Goal: Information Seeking & Learning: Learn about a topic

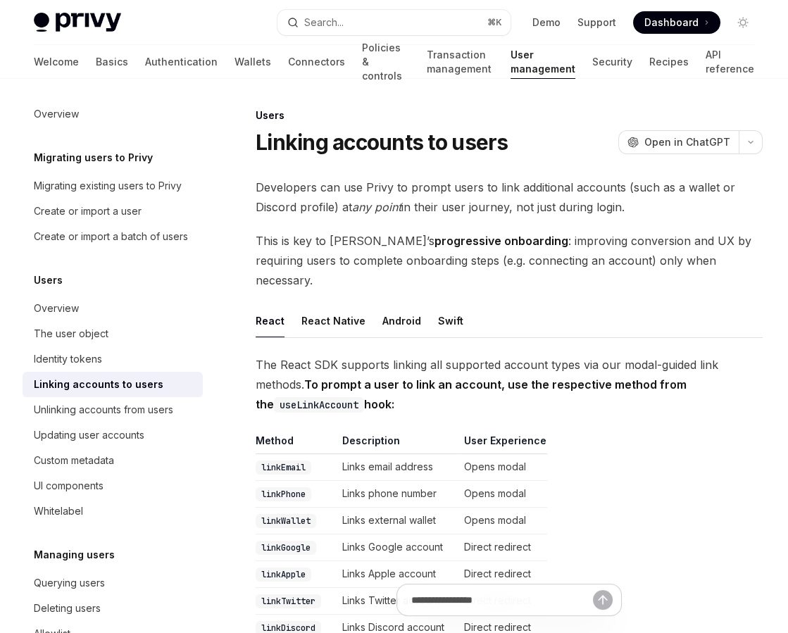
click at [405, 356] on span "The React SDK supports linking all supported account types via our modal-guided…" at bounding box center [509, 384] width 507 height 59
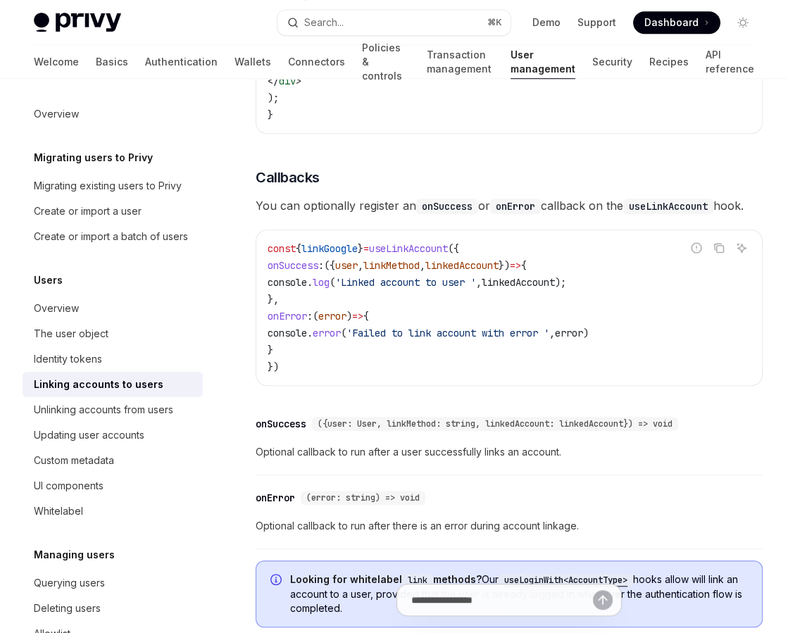
scroll to position [1660, 0]
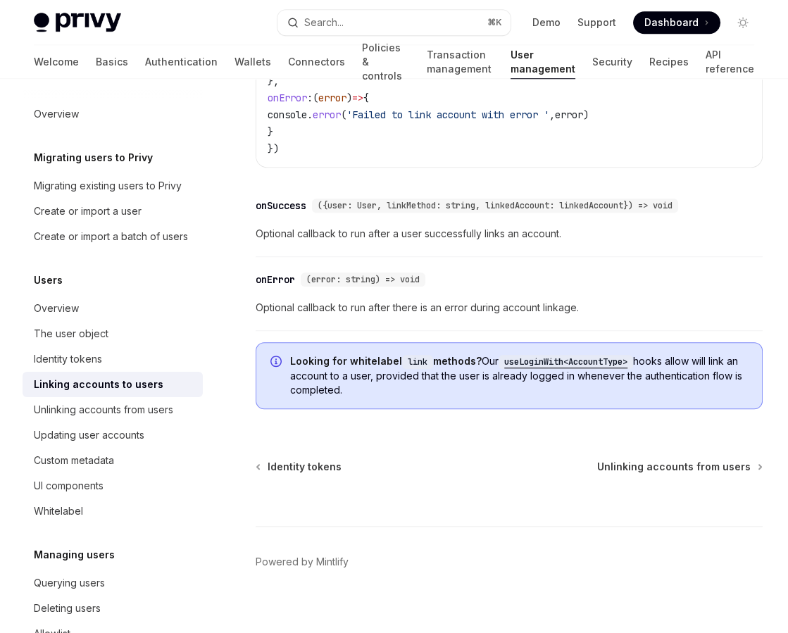
click at [543, 355] on code "useLoginWith<AccountType>" at bounding box center [566, 362] width 134 height 14
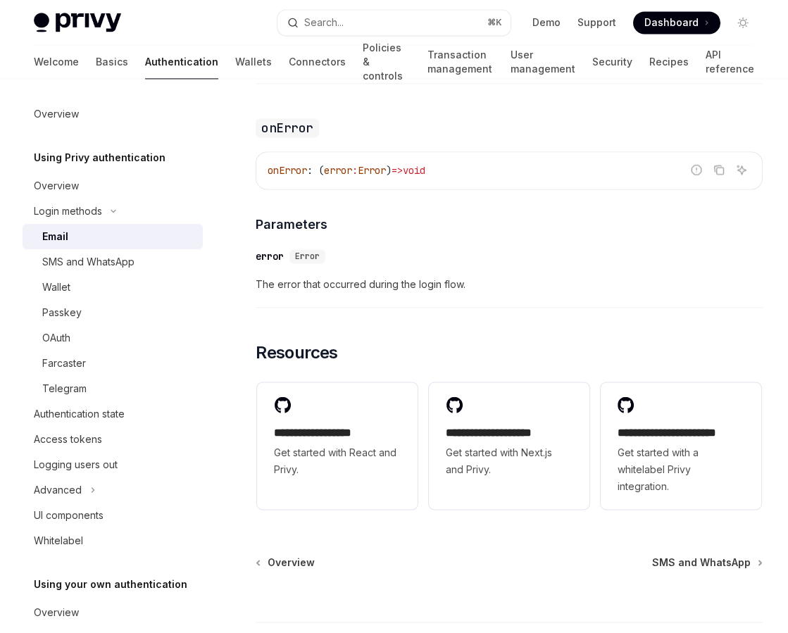
scroll to position [2885, 0]
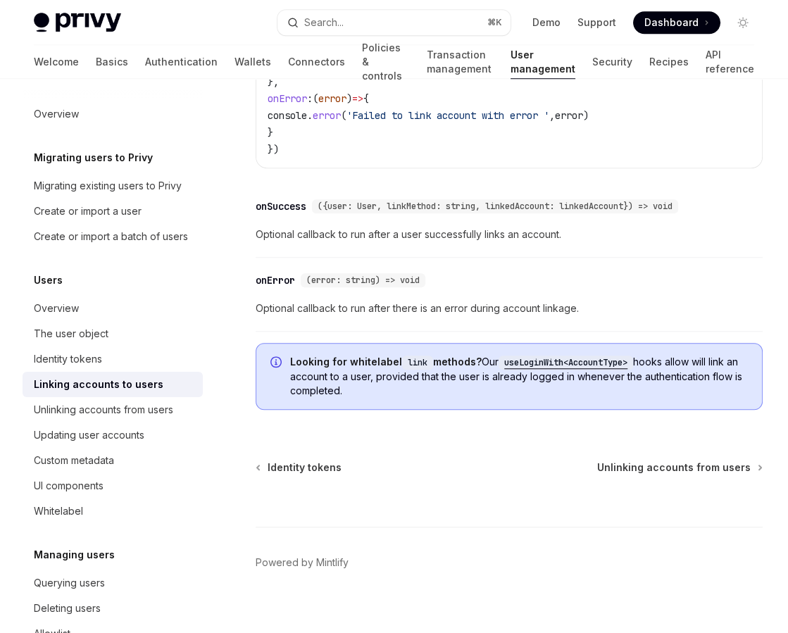
scroll to position [1660, 0]
drag, startPoint x: 372, startPoint y: 373, endPoint x: 328, endPoint y: 373, distance: 44.4
click at [328, 373] on span "Looking for whitelabel link methods? Our useLoginWith<AccountType> hooks allow …" at bounding box center [519, 375] width 458 height 43
drag, startPoint x: 527, startPoint y: 383, endPoint x: 335, endPoint y: 351, distance: 194.1
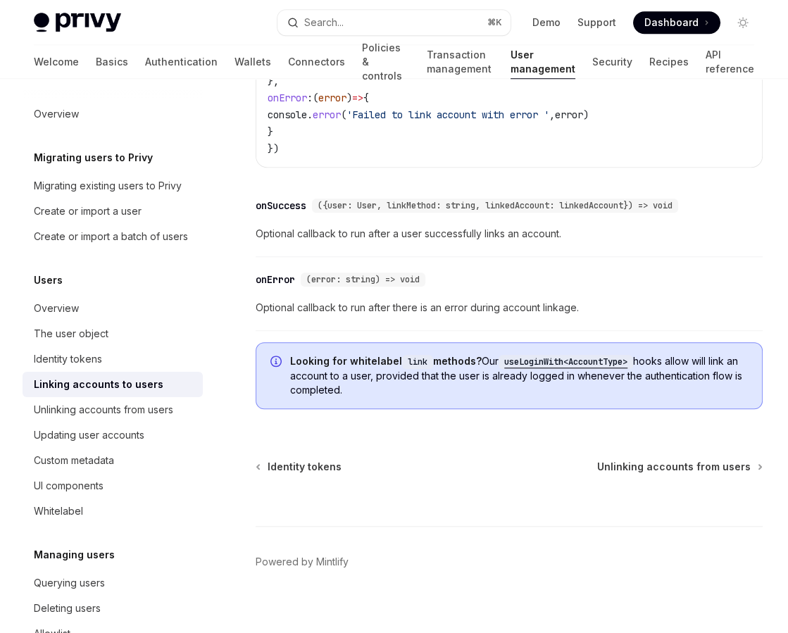
click at [335, 354] on span "Looking for whitelabel link methods? Our useLoginWith<AccountType> hooks allow …" at bounding box center [519, 375] width 458 height 43
click at [335, 355] on strong "Looking for whitelabel link methods?" at bounding box center [386, 361] width 192 height 12
click at [415, 355] on code "link" at bounding box center [417, 362] width 31 height 14
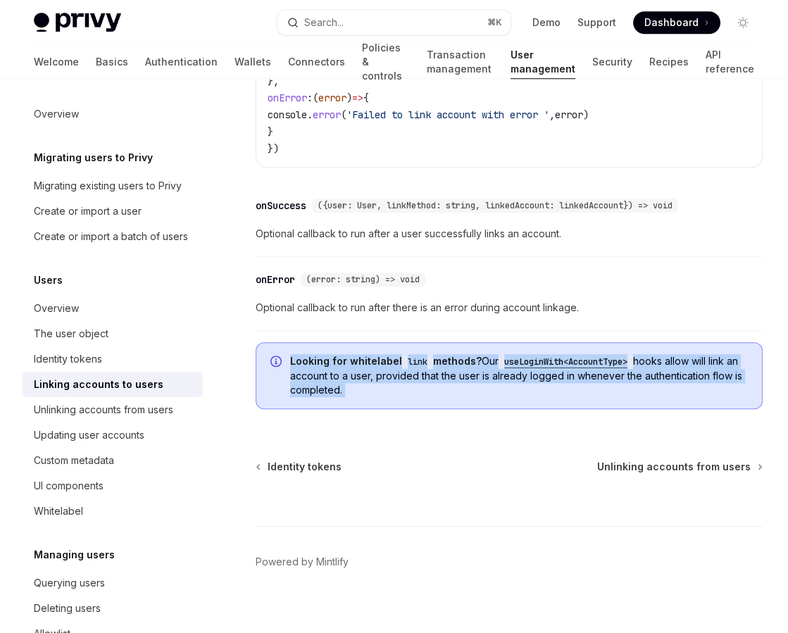
click at [415, 355] on code "link" at bounding box center [417, 362] width 31 height 14
click at [415, 375] on span "Looking for whitelabel link methods? Our useLoginWith<AccountType> hooks allow …" at bounding box center [519, 375] width 458 height 43
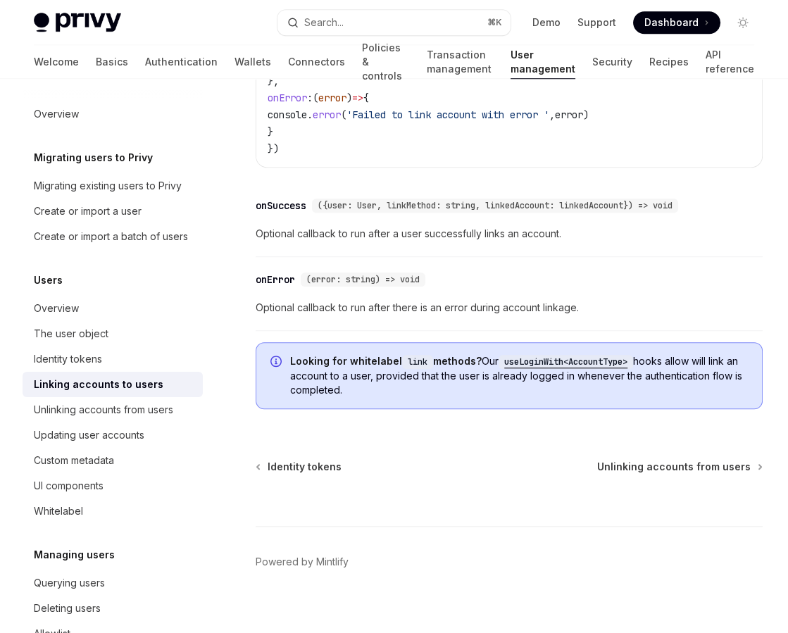
click at [573, 355] on code "useLoginWith<AccountType>" at bounding box center [566, 362] width 134 height 14
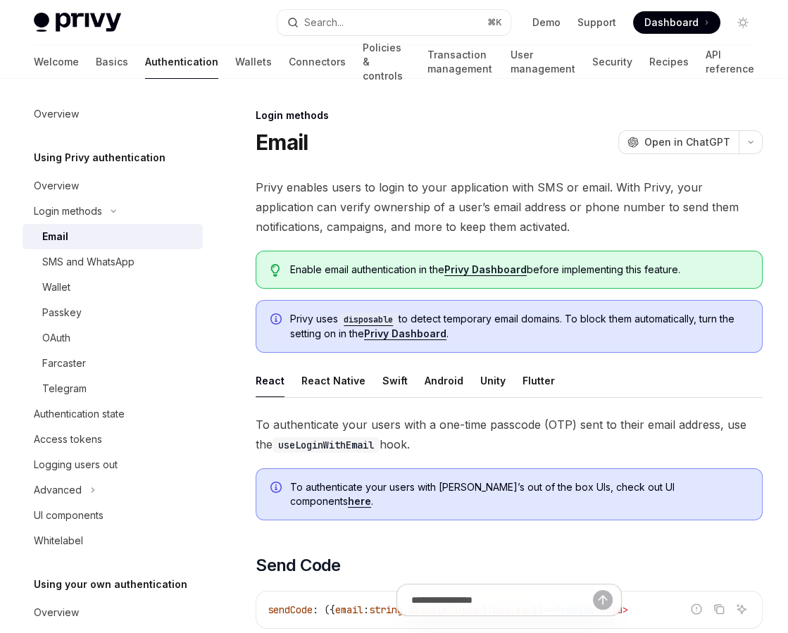
click at [355, 214] on span "Privy enables users to login to your application with SMS or email. With Privy,…" at bounding box center [509, 206] width 507 height 59
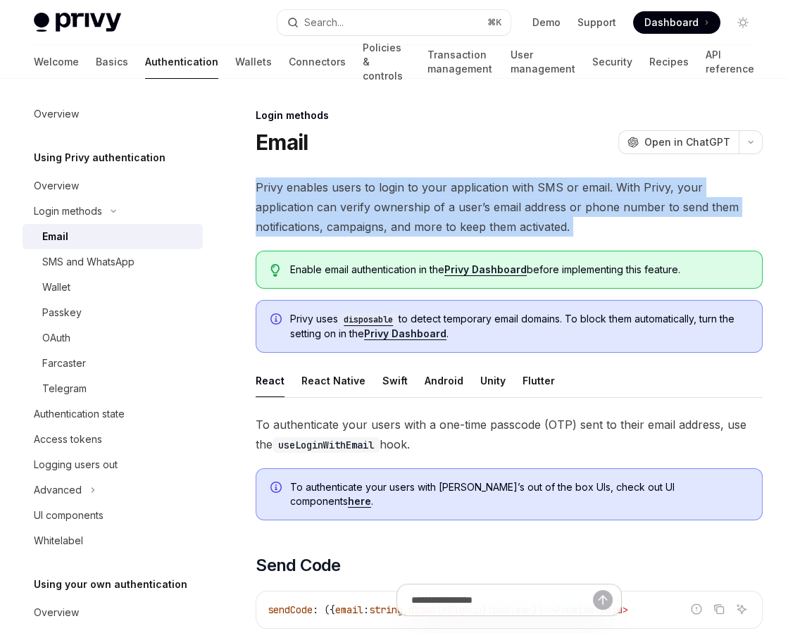
click at [355, 214] on span "Privy enables users to login to your application with SMS or email. With Privy,…" at bounding box center [509, 206] width 507 height 59
click at [425, 227] on span "Privy enables users to login to your application with SMS or email. With Privy,…" at bounding box center [509, 206] width 507 height 59
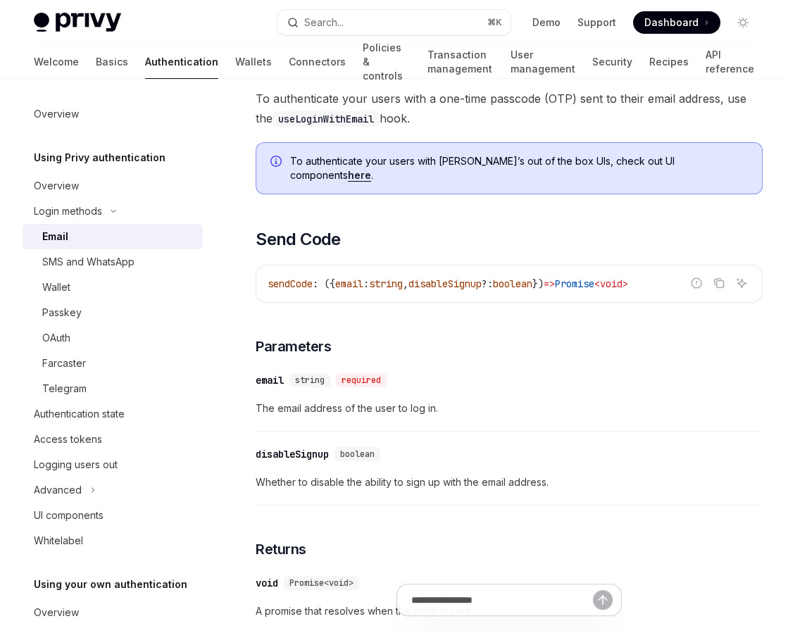
scroll to position [315, 0]
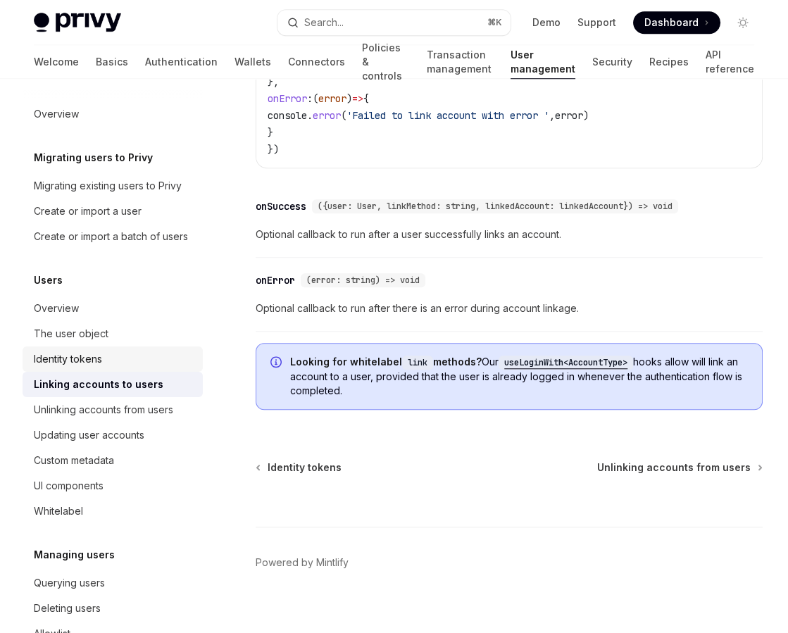
scroll to position [1660, 0]
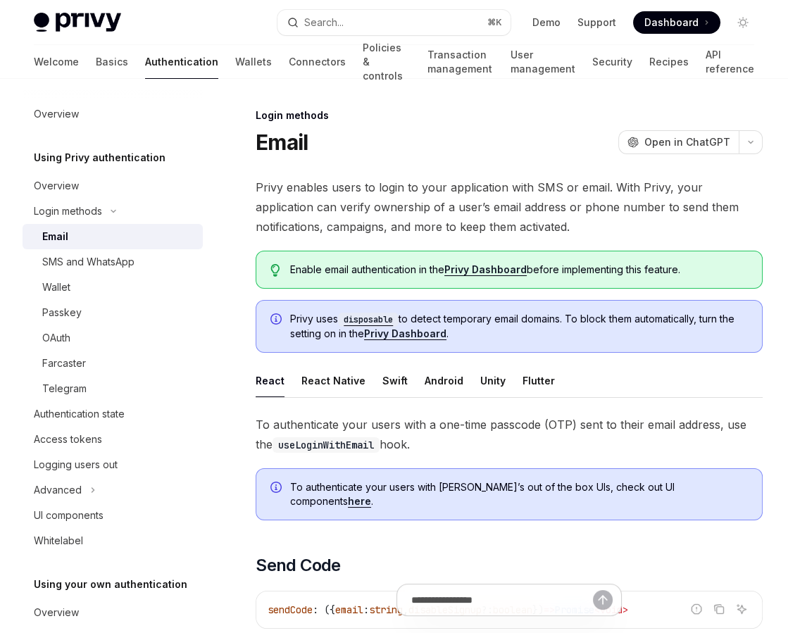
scroll to position [2, 0]
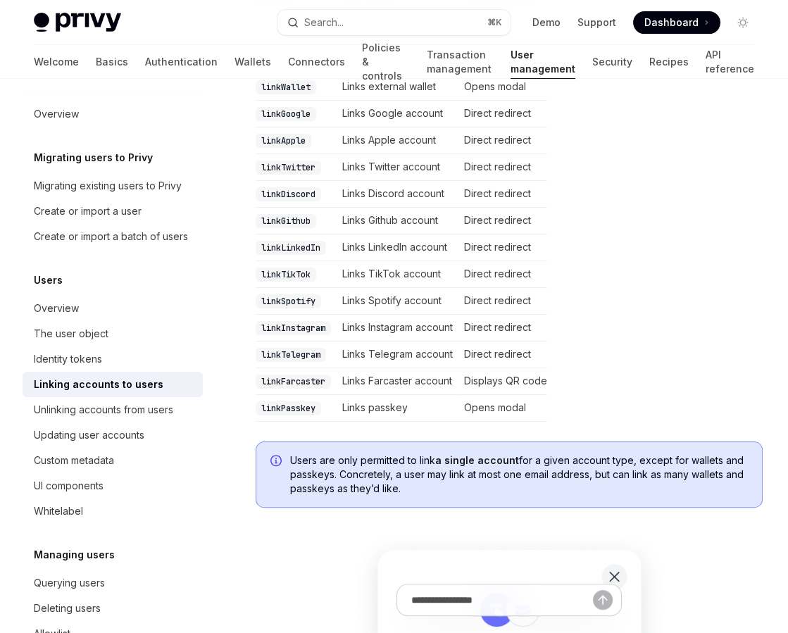
scroll to position [1660, 0]
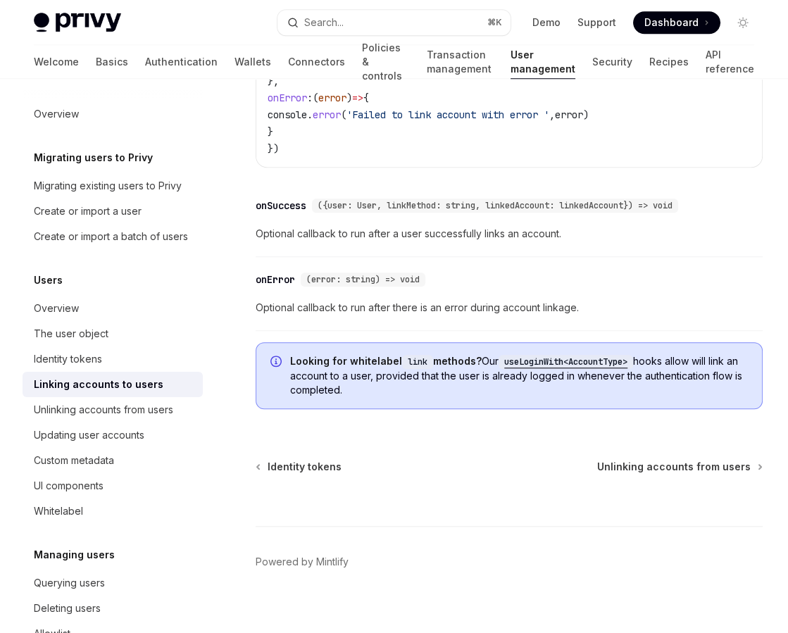
drag, startPoint x: 375, startPoint y: 384, endPoint x: 344, endPoint y: 365, distance: 35.4
click at [344, 365] on div "Looking for whitelabel link methods? Our useLoginWith<AccountType> hooks allow …" at bounding box center [509, 375] width 507 height 67
click at [344, 365] on span "Looking for whitelabel link methods? Our useLoginWith<AccountType> hooks allow …" at bounding box center [519, 375] width 458 height 43
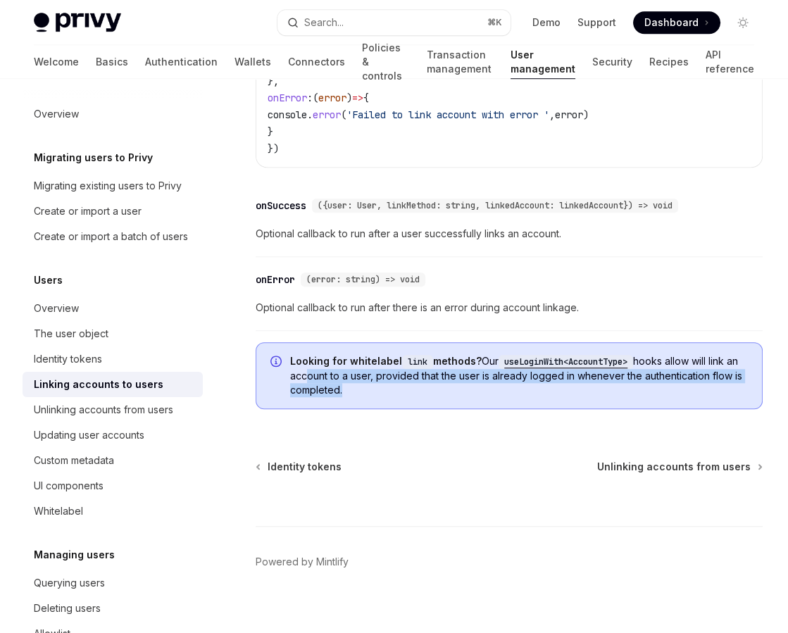
drag, startPoint x: 313, startPoint y: 358, endPoint x: 349, endPoint y: 374, distance: 39.4
click at [349, 374] on span "Looking for whitelabel link methods? Our useLoginWith<AccountType> hooks allow …" at bounding box center [519, 375] width 458 height 43
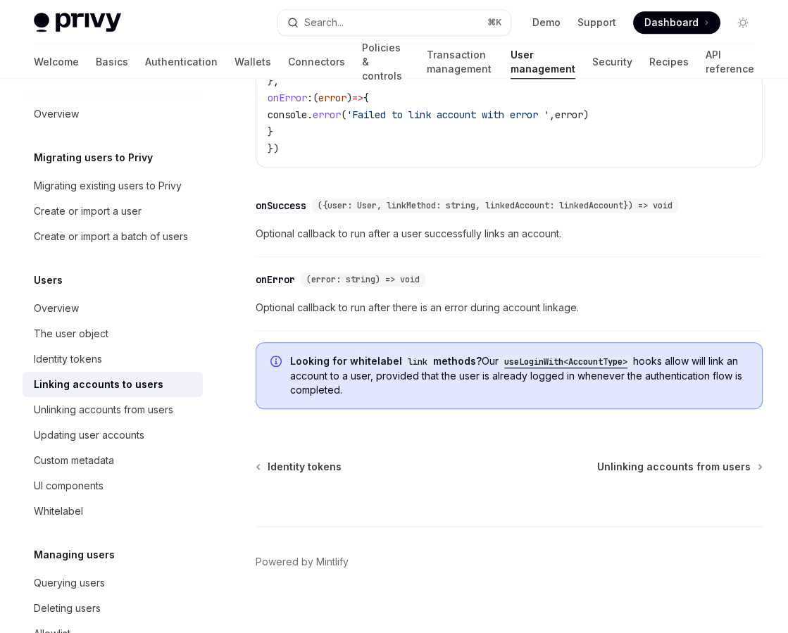
drag, startPoint x: 362, startPoint y: 377, endPoint x: 351, endPoint y: 365, distance: 16.4
click at [351, 365] on span "Looking for whitelabel link methods? Our useLoginWith<AccountType> hooks allow …" at bounding box center [519, 375] width 458 height 43
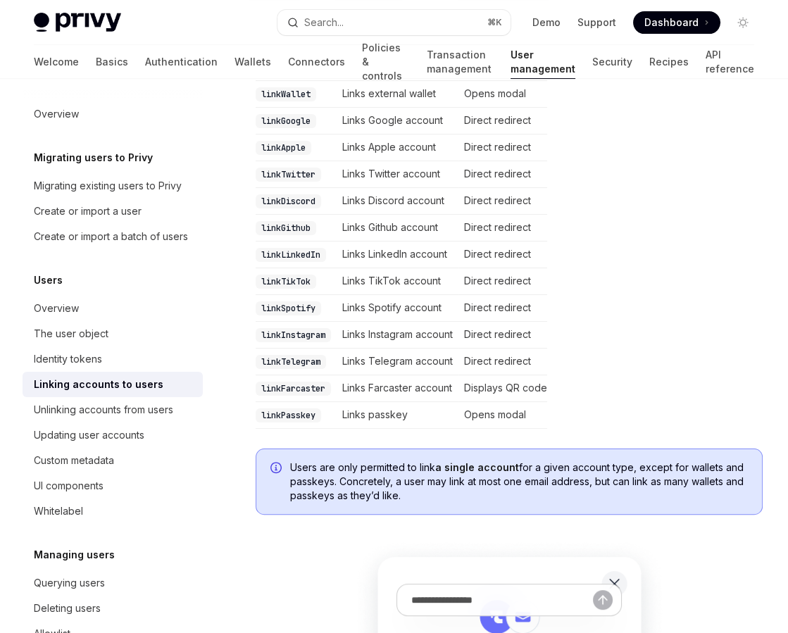
scroll to position [453, 0]
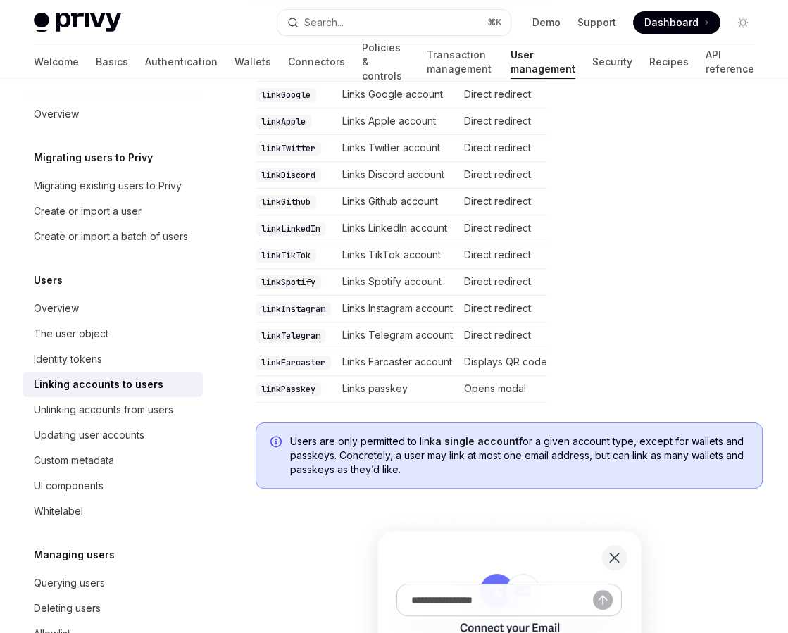
click at [549, 434] on span "Users are only permitted to link a single account for a given account type, exc…" at bounding box center [519, 455] width 458 height 42
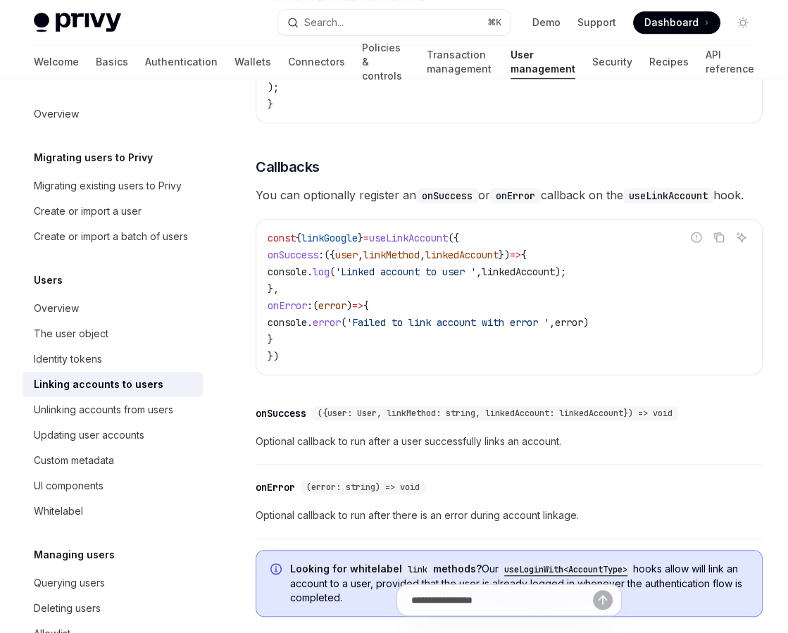
scroll to position [1660, 0]
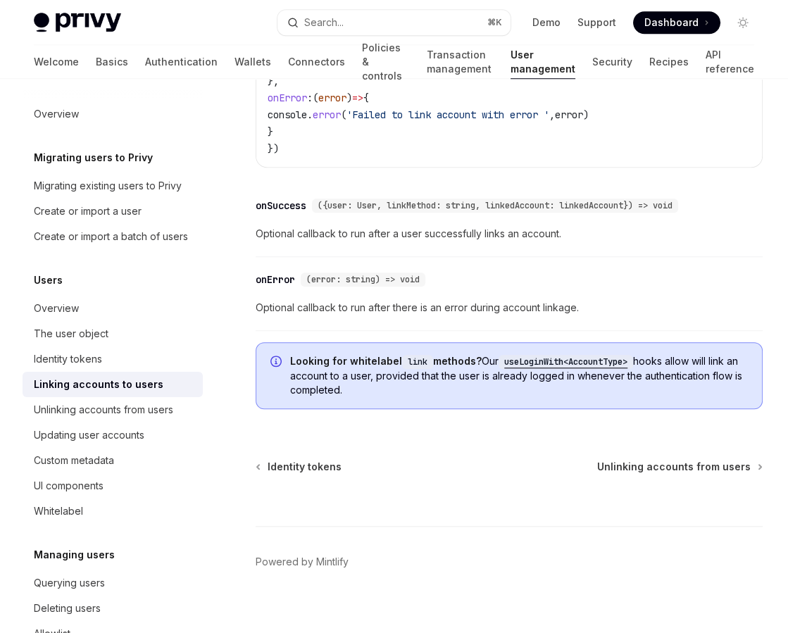
click at [462, 375] on span "Looking for whitelabel link methods? Our useLoginWith<AccountType> hooks allow …" at bounding box center [519, 375] width 458 height 43
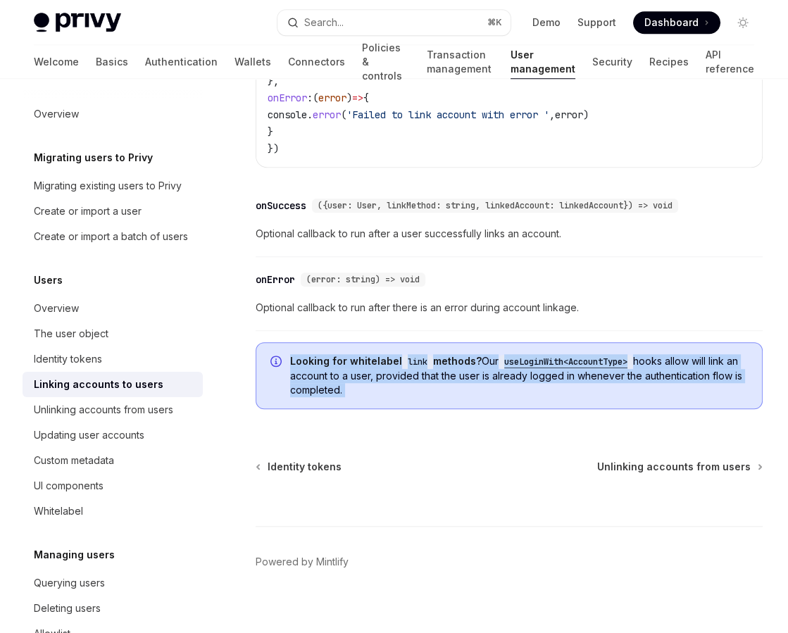
click at [462, 375] on span "Looking for whitelabel link methods? Our useLoginWith<AccountType> hooks allow …" at bounding box center [519, 375] width 458 height 43
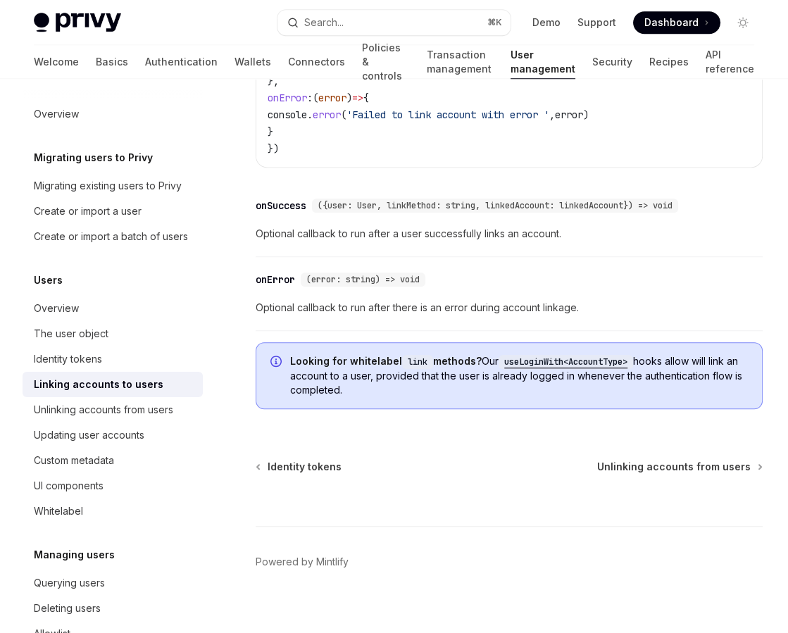
click at [446, 374] on span "Looking for whitelabel link methods? Our useLoginWith<AccountType> hooks allow …" at bounding box center [519, 375] width 458 height 43
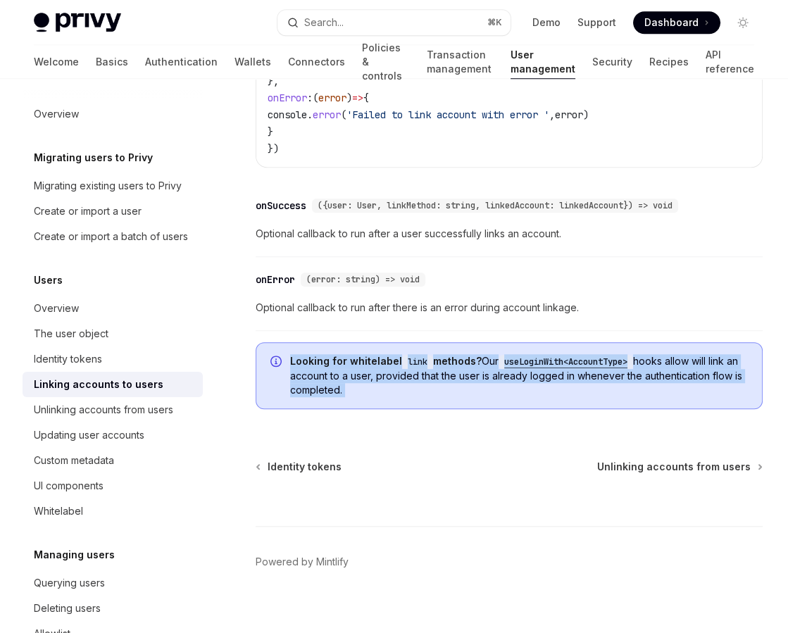
drag, startPoint x: 451, startPoint y: 372, endPoint x: 453, endPoint y: 355, distance: 17.7
click at [453, 355] on span "Looking for whitelabel link methods? Our useLoginWith<AccountType> hooks allow …" at bounding box center [519, 375] width 458 height 43
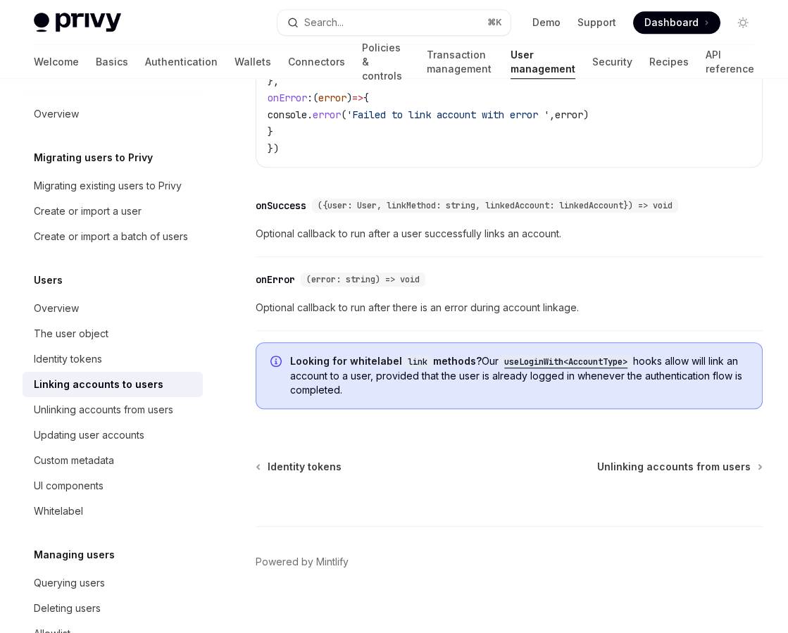
click at [574, 355] on code "useLoginWith<AccountType>" at bounding box center [566, 362] width 134 height 14
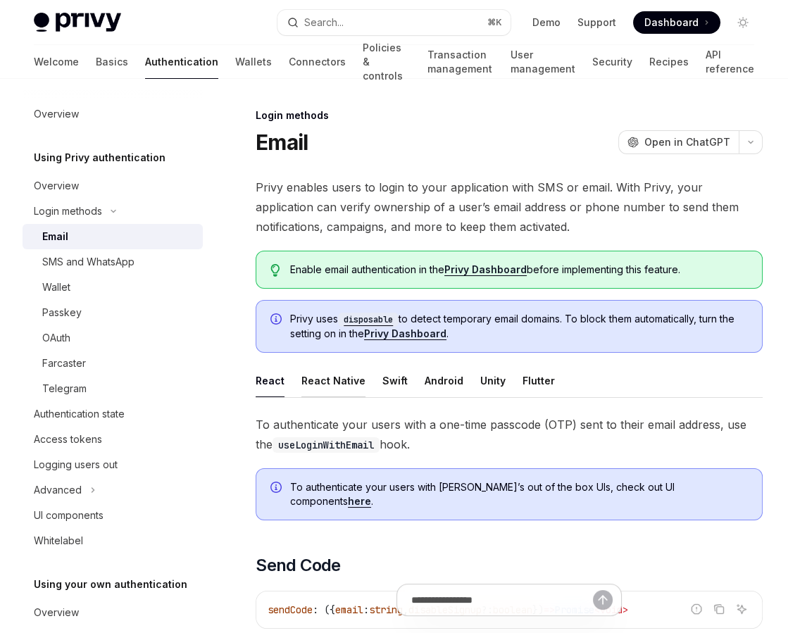
click at [330, 374] on div "React Native" at bounding box center [333, 380] width 64 height 33
click at [384, 377] on div "Swift" at bounding box center [394, 380] width 25 height 33
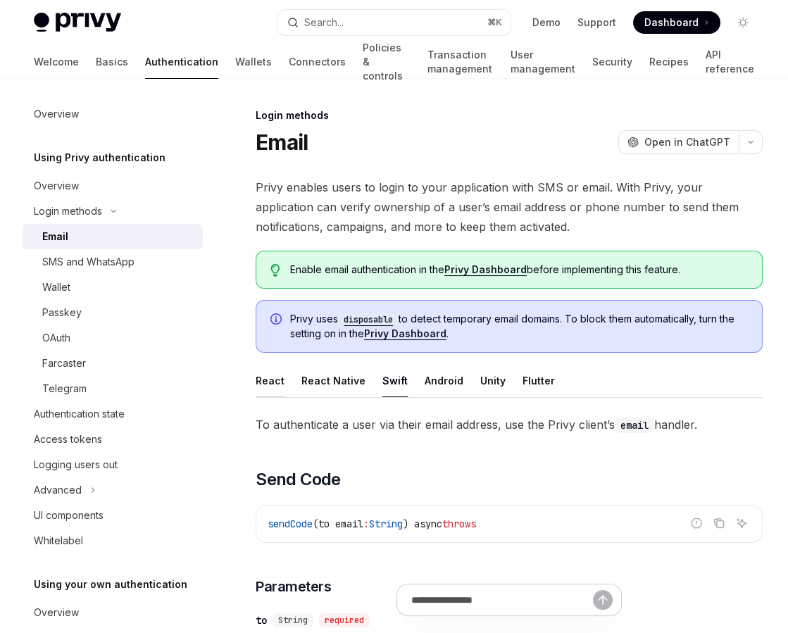
click at [279, 383] on div "React" at bounding box center [270, 380] width 29 height 33
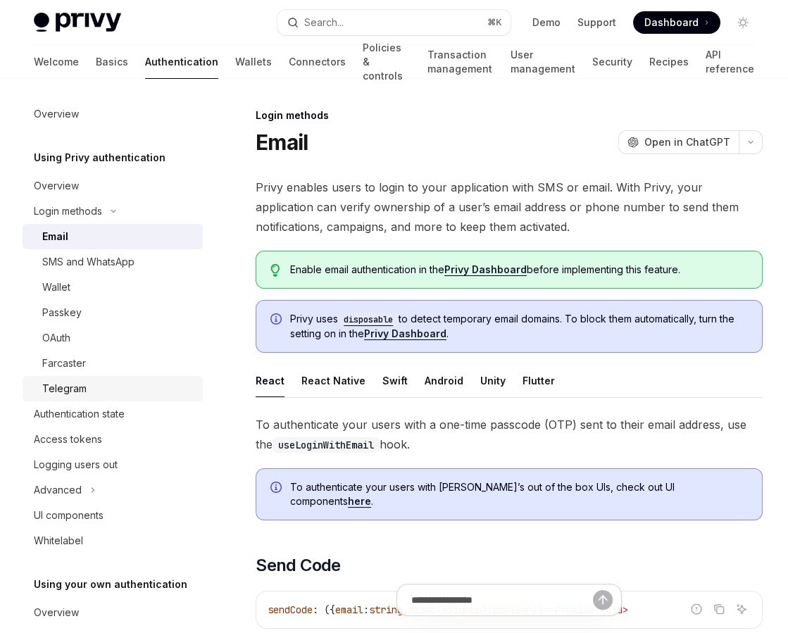
click at [61, 378] on link "Telegram" at bounding box center [113, 388] width 180 height 25
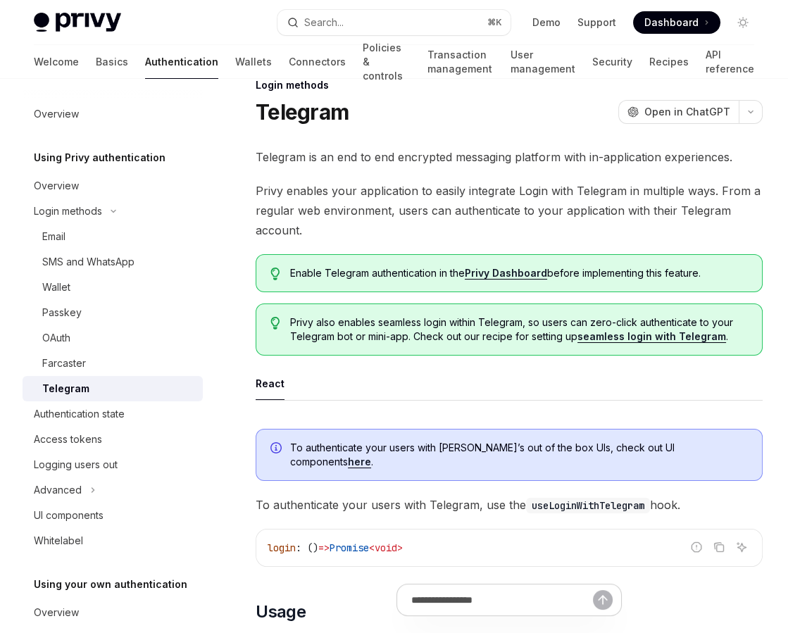
scroll to position [34, 0]
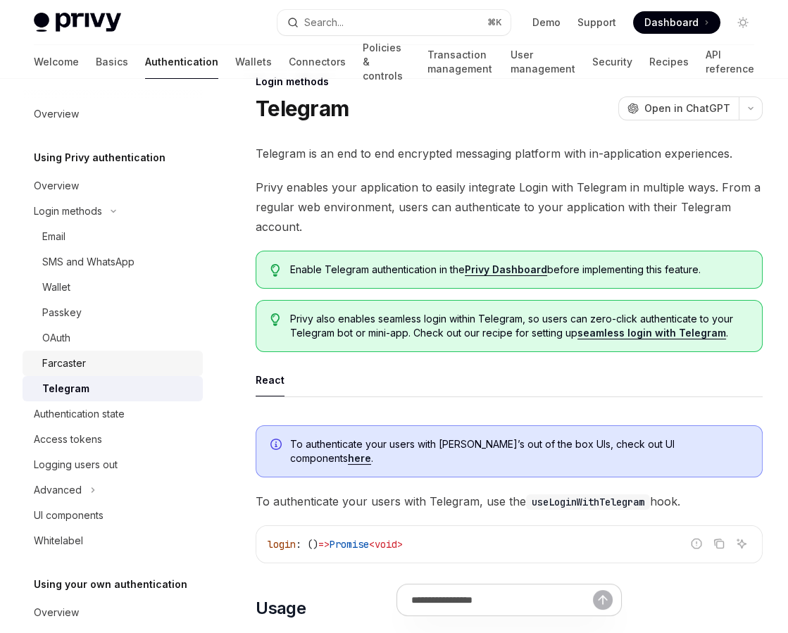
click at [82, 370] on div "Farcaster" at bounding box center [64, 363] width 44 height 17
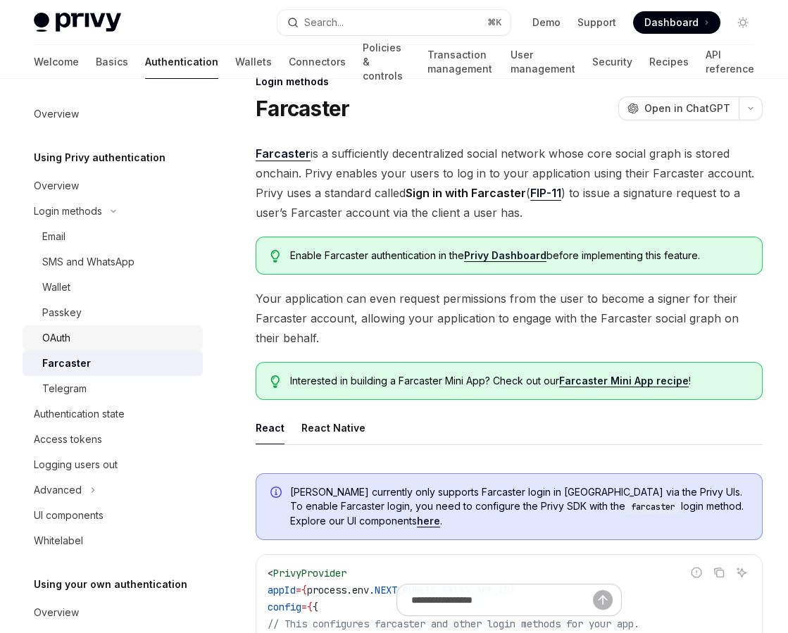
click at [77, 343] on div "OAuth" at bounding box center [118, 338] width 152 height 17
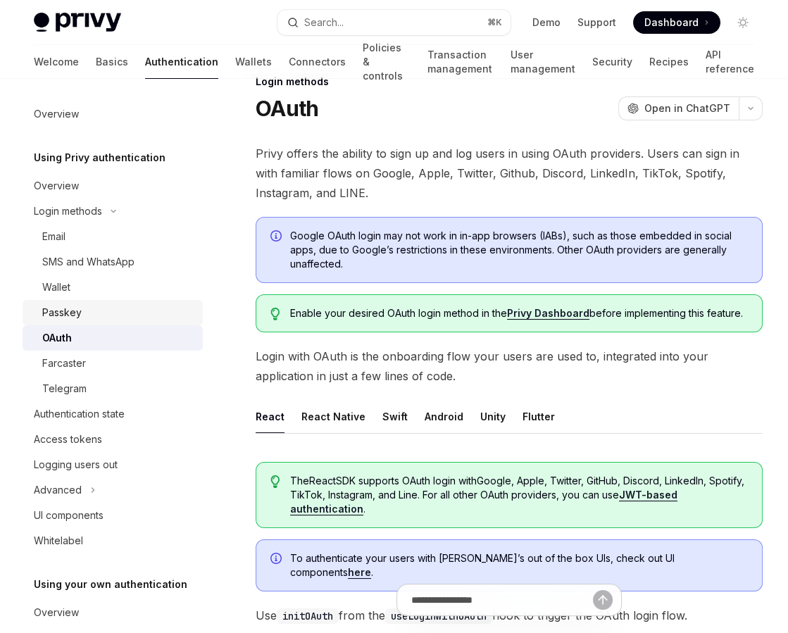
click at [77, 315] on div "Passkey" at bounding box center [61, 312] width 39 height 17
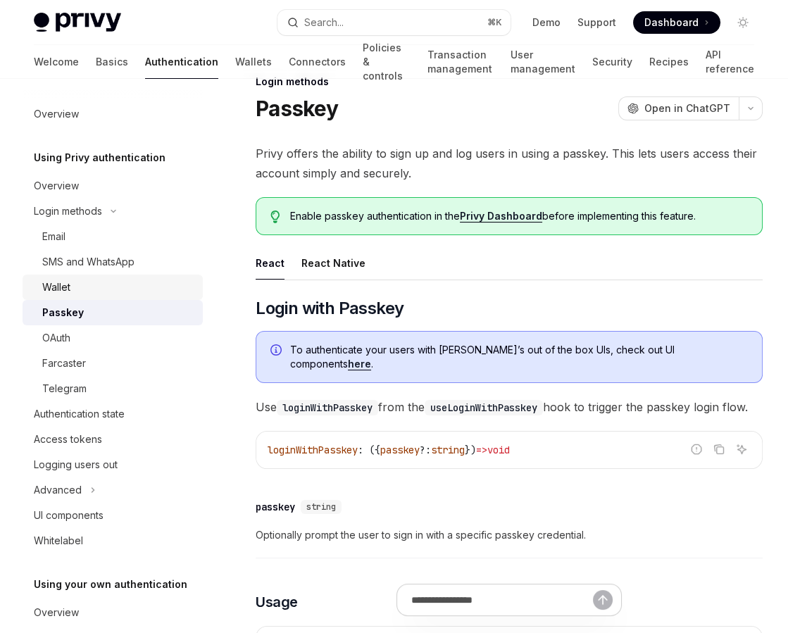
click at [77, 283] on div "Wallet" at bounding box center [118, 287] width 152 height 17
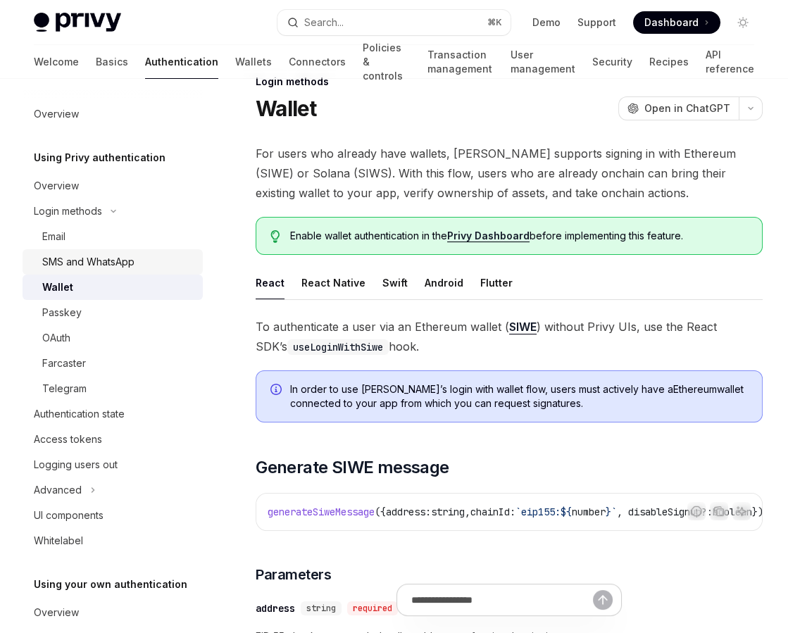
click at [77, 262] on div "SMS and WhatsApp" at bounding box center [88, 261] width 92 height 17
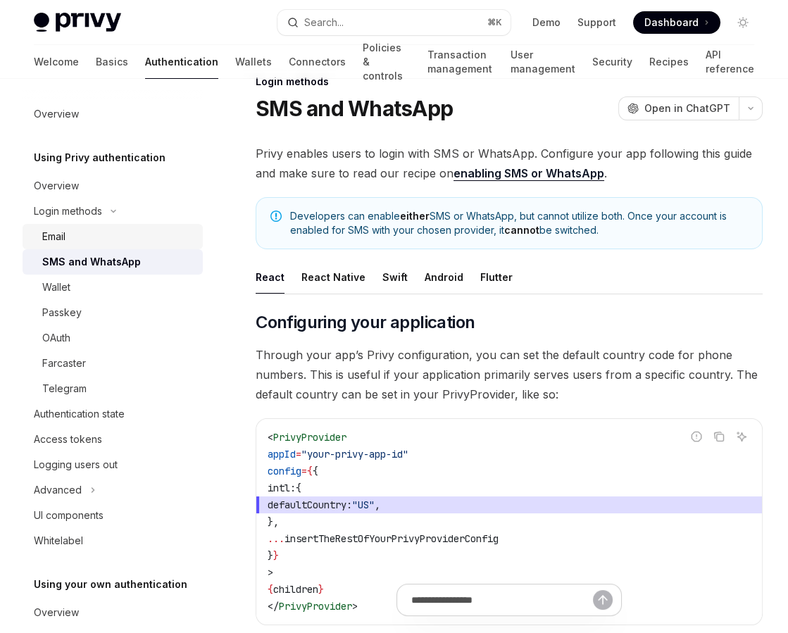
click at [77, 237] on div "Email" at bounding box center [118, 236] width 152 height 17
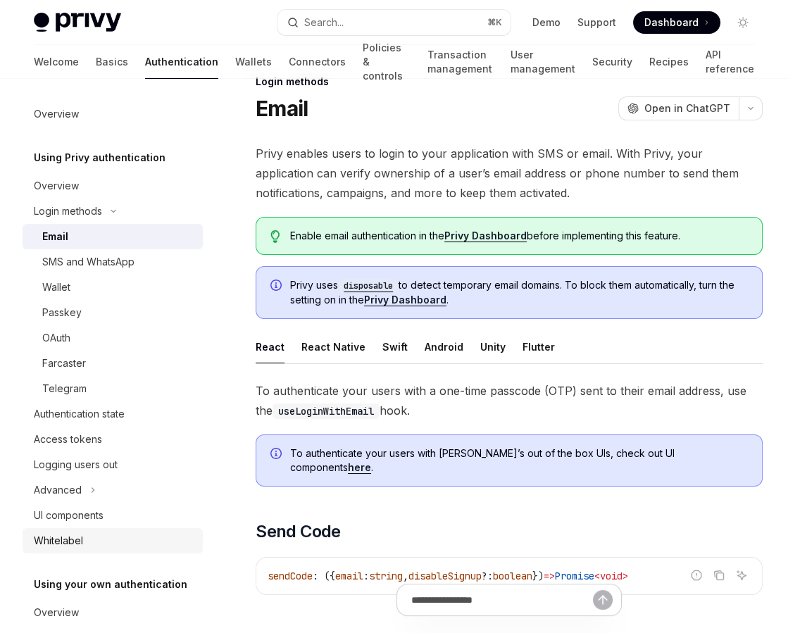
click at [67, 534] on div "Whitelabel" at bounding box center [58, 540] width 49 height 17
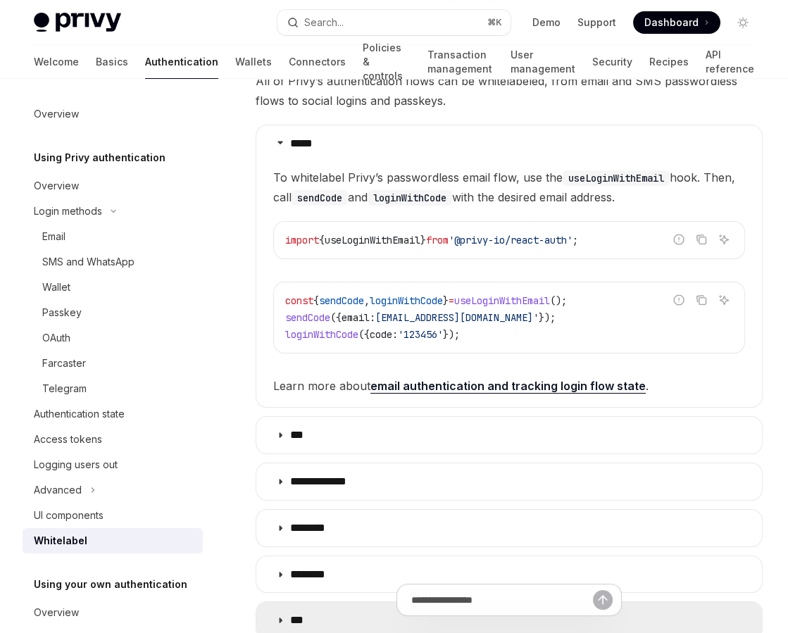
scroll to position [249, 0]
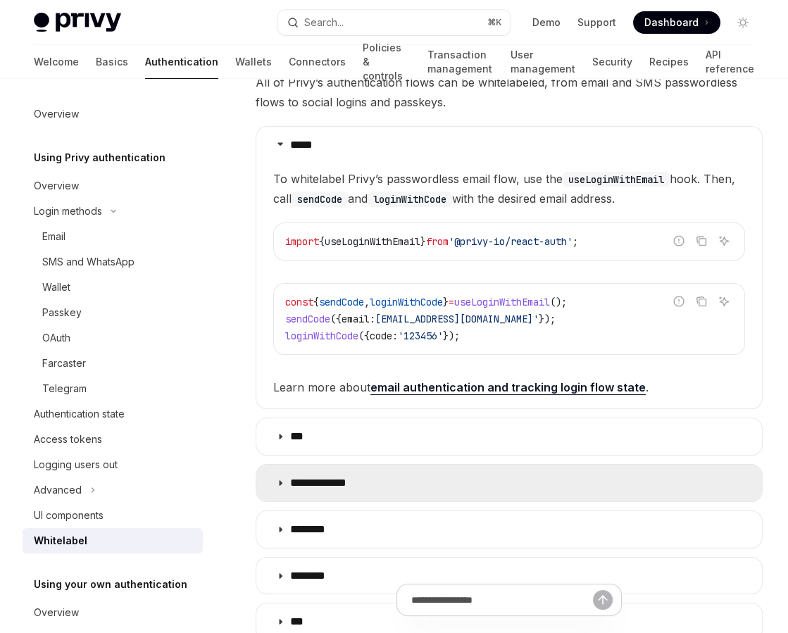
click at [330, 488] on summary "**********" at bounding box center [509, 483] width 506 height 37
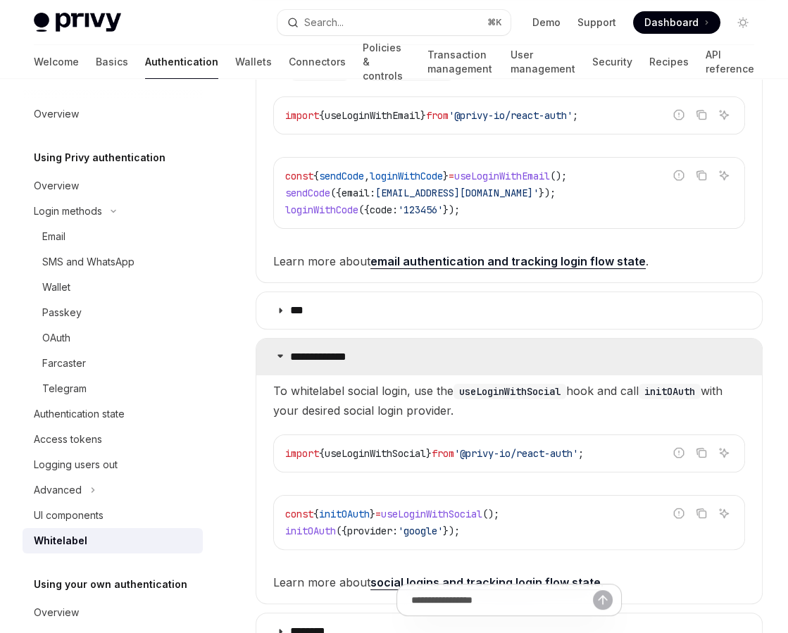
scroll to position [505, 0]
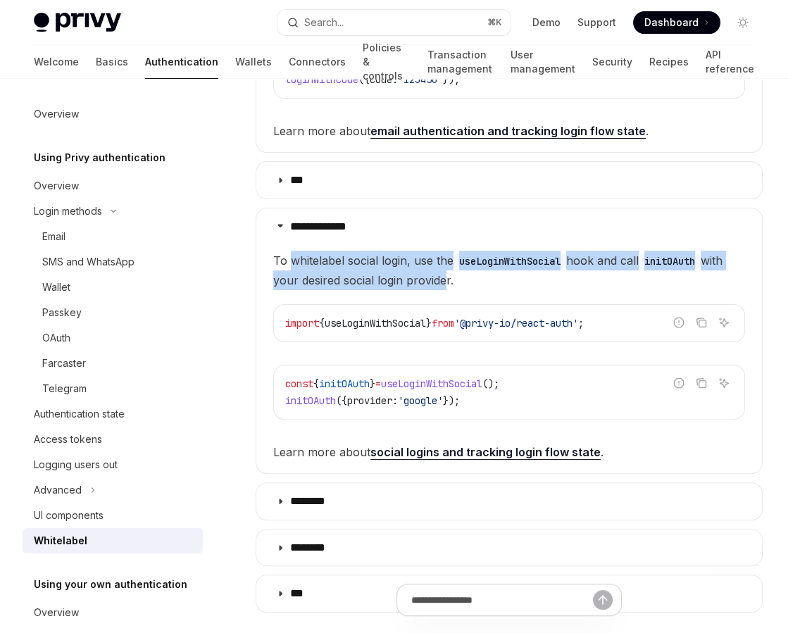
drag, startPoint x: 290, startPoint y: 253, endPoint x: 441, endPoint y: 280, distance: 153.0
click at [441, 280] on span "To whitelabel social login, use the useLoginWithSocial hook and call initOAuth …" at bounding box center [509, 270] width 472 height 39
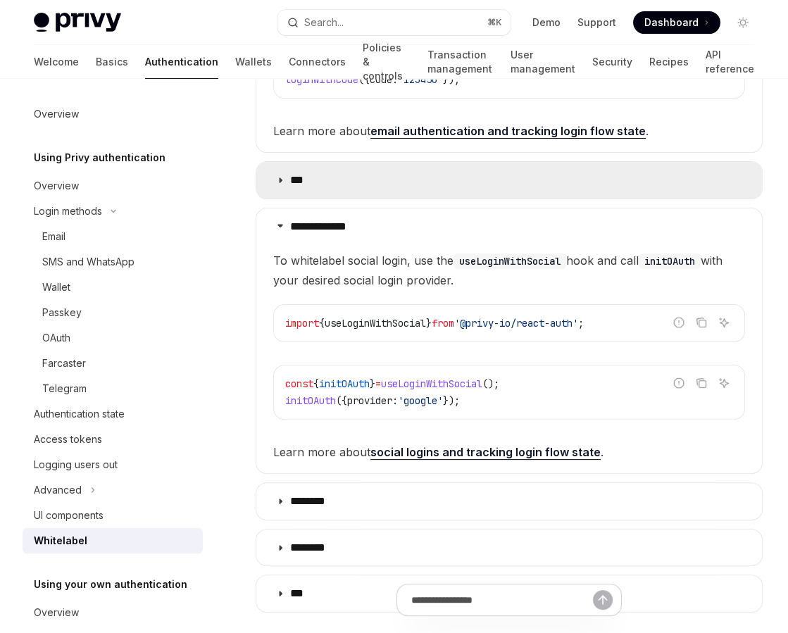
click at [351, 176] on summary "***" at bounding box center [509, 180] width 506 height 37
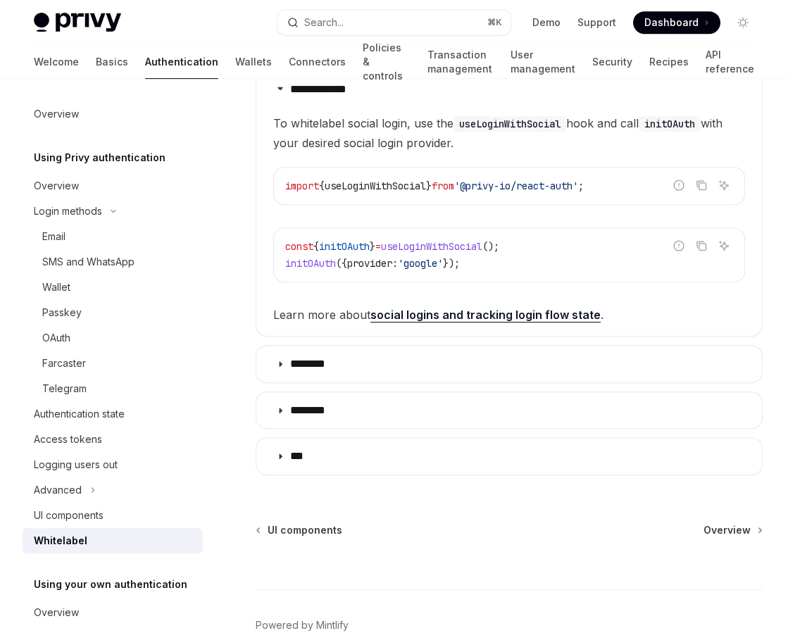
scroll to position [956, 0]
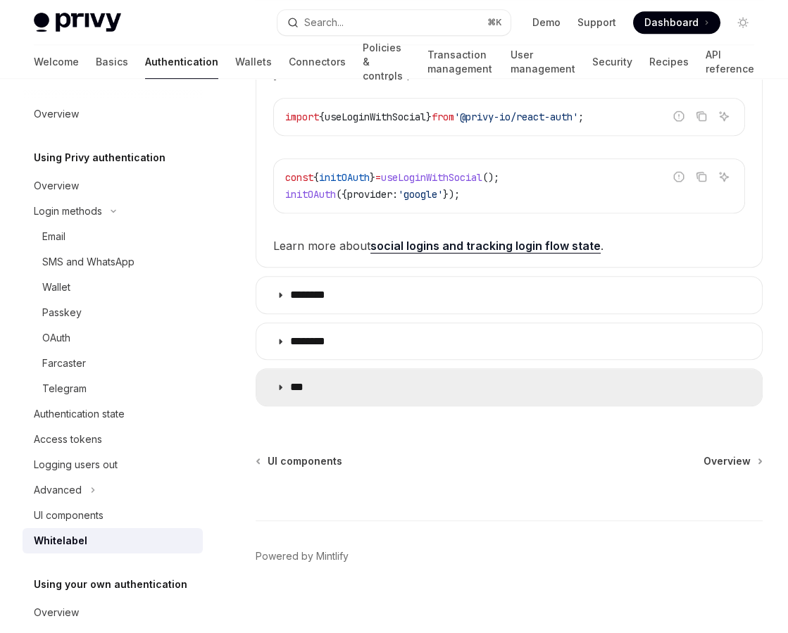
click at [344, 396] on summary "***" at bounding box center [509, 387] width 506 height 37
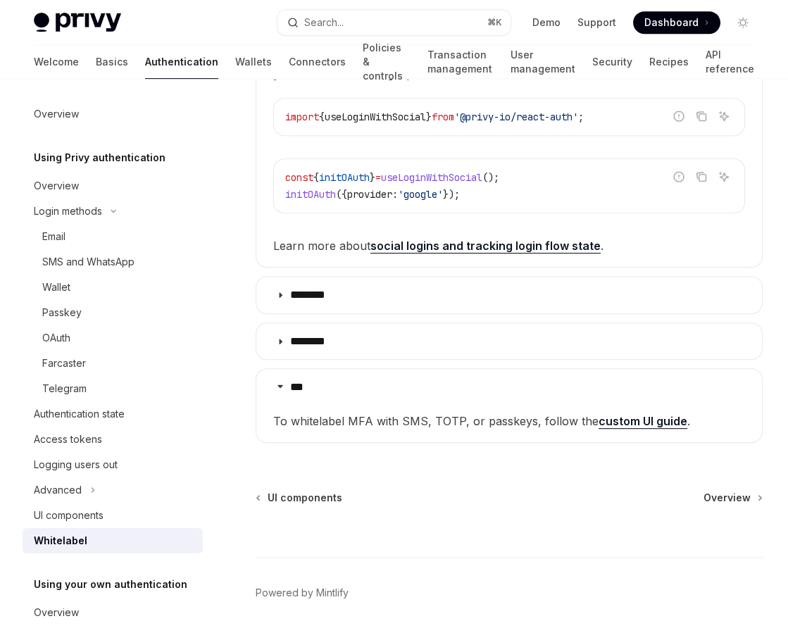
scroll to position [987, 0]
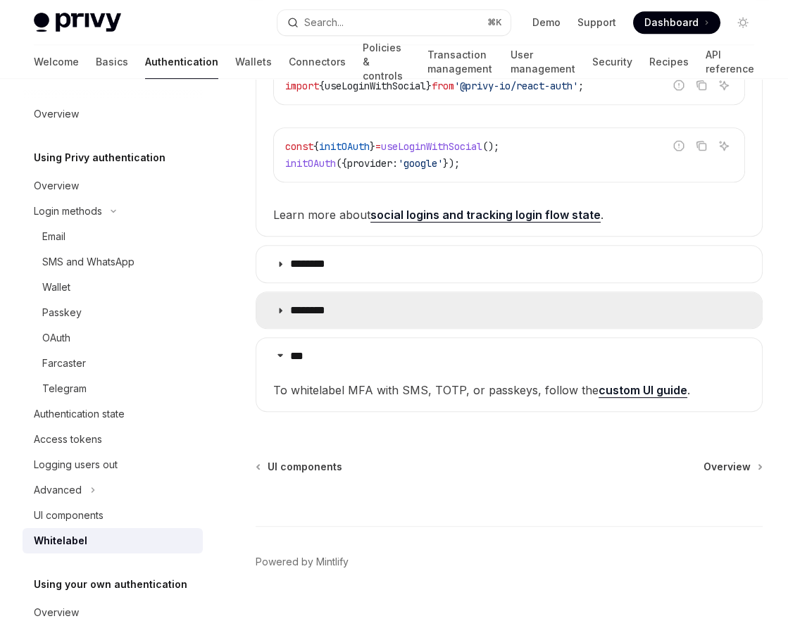
click at [393, 294] on summary "********" at bounding box center [509, 310] width 506 height 37
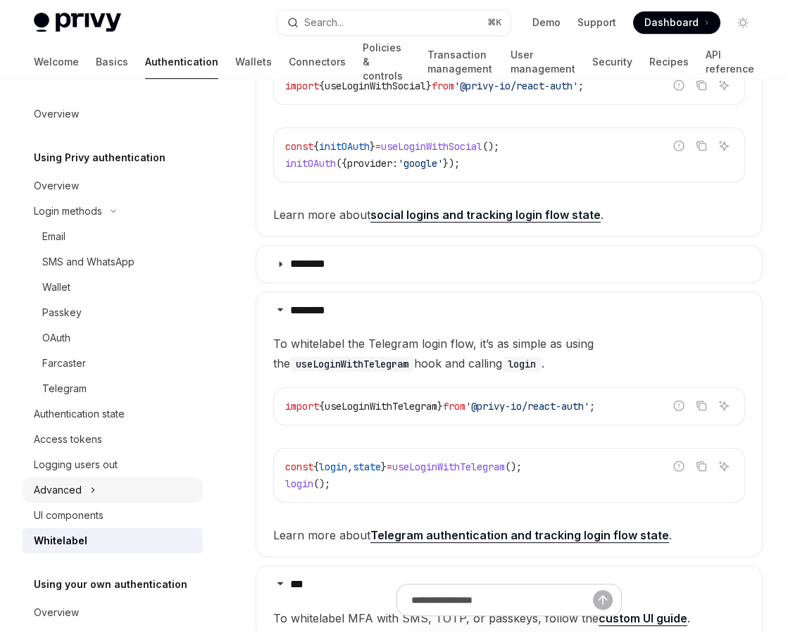
click at [66, 482] on div "Advanced" at bounding box center [58, 490] width 48 height 17
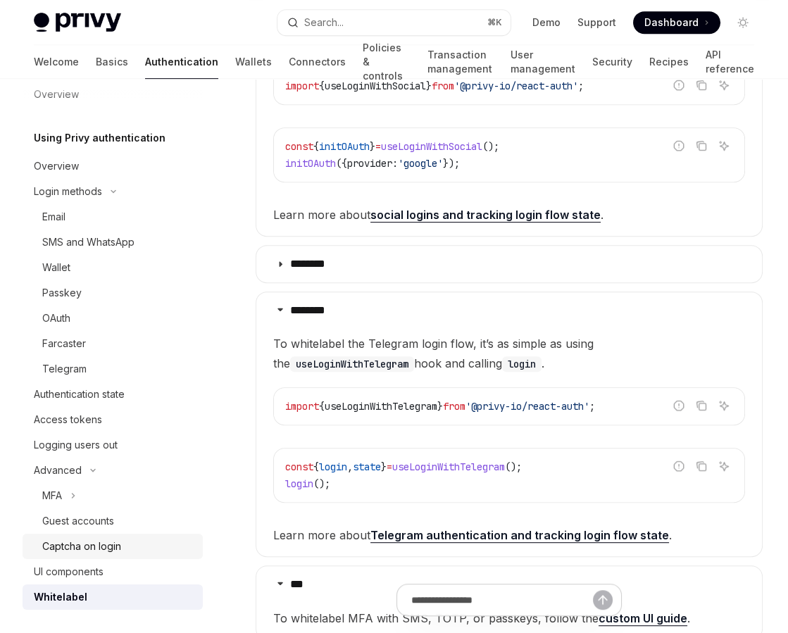
scroll to position [21, 0]
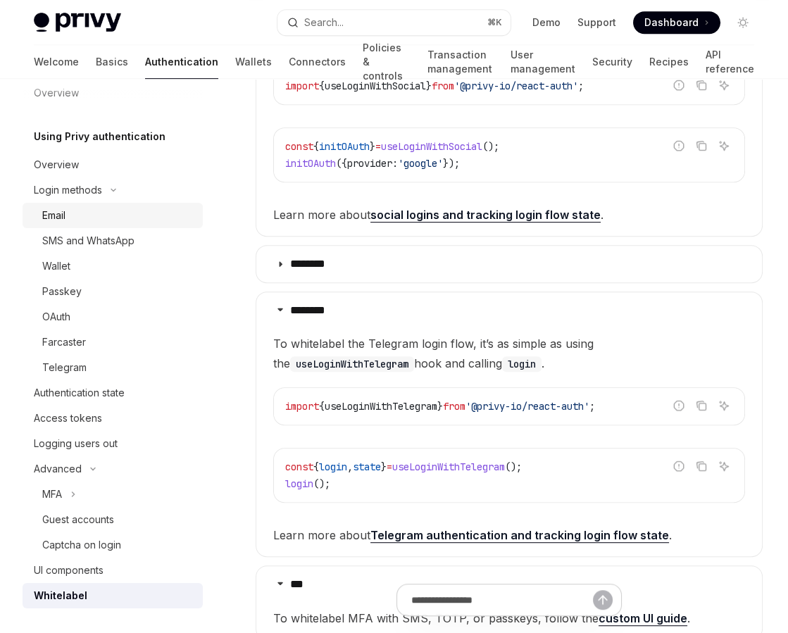
click at [79, 216] on div "Email" at bounding box center [118, 215] width 152 height 17
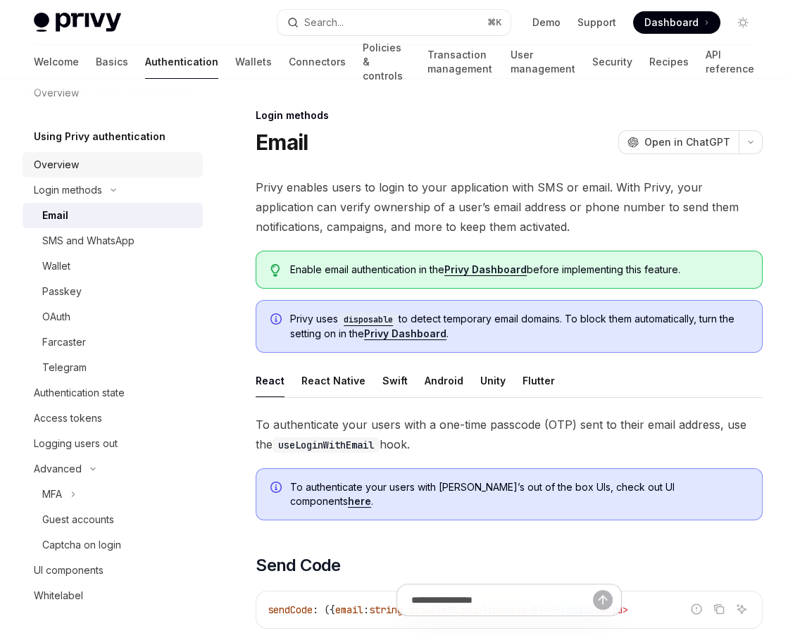
click at [73, 157] on div "Overview" at bounding box center [56, 164] width 45 height 17
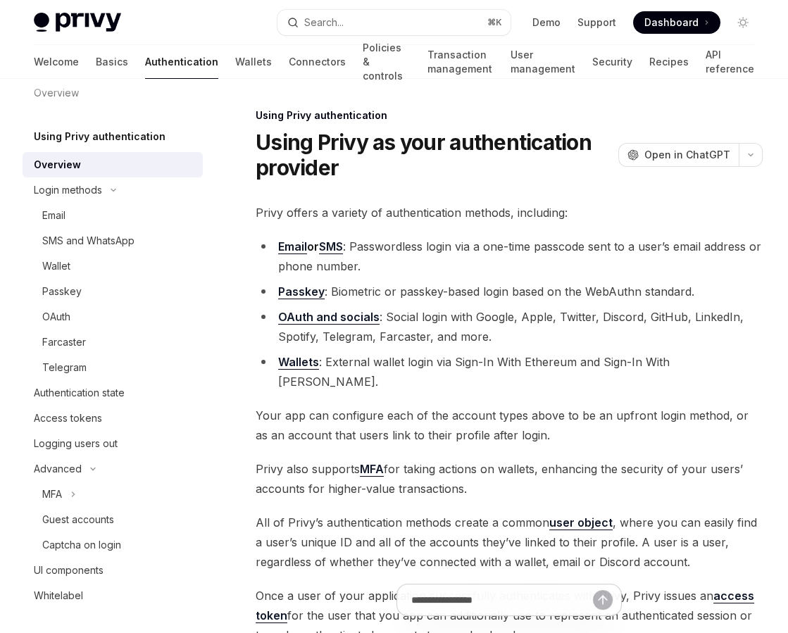
scroll to position [218, 0]
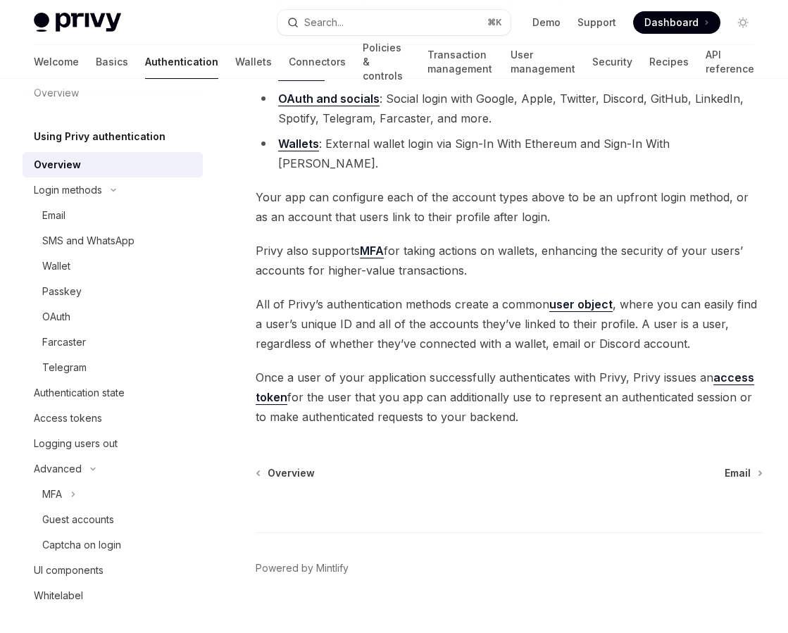
click at [412, 385] on span "Once a user of your application successfully authenticates with Privy, Privy is…" at bounding box center [509, 397] width 507 height 59
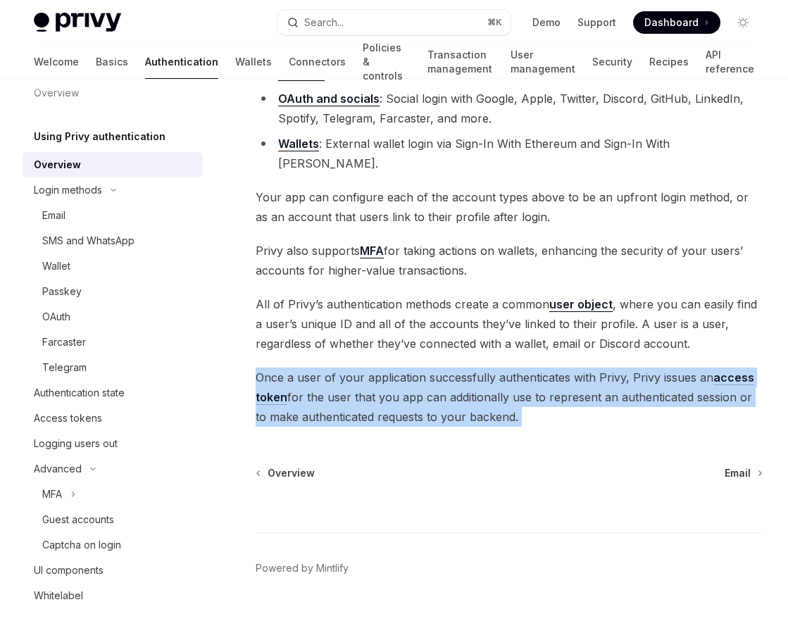
click at [412, 385] on span "Once a user of your application successfully authenticates with Privy, Privy is…" at bounding box center [509, 397] width 507 height 59
click at [449, 386] on span "Once a user of your application successfully authenticates with Privy, Privy is…" at bounding box center [509, 397] width 507 height 59
drag, startPoint x: 531, startPoint y: 399, endPoint x: 442, endPoint y: 373, distance: 92.5
click at [442, 373] on span "Once a user of your application successfully authenticates with Privy, Privy is…" at bounding box center [509, 397] width 507 height 59
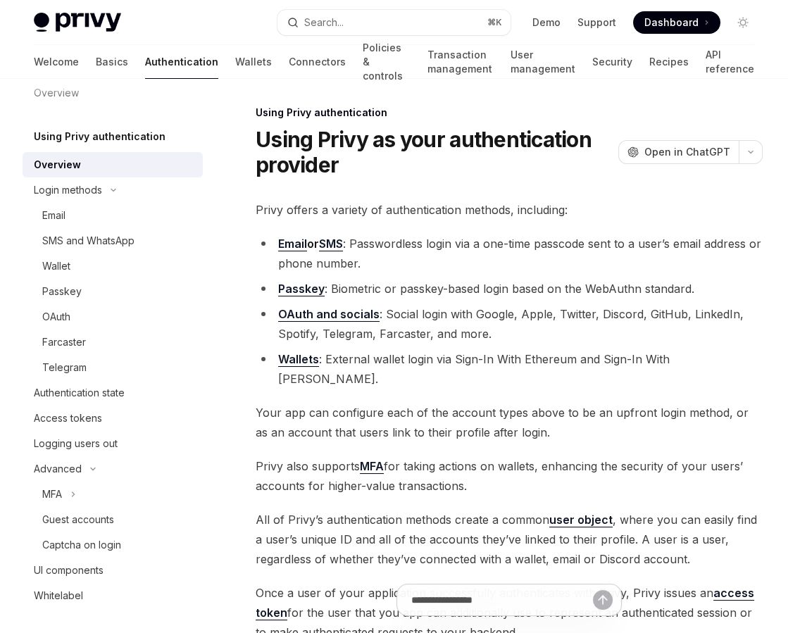
scroll to position [4, 0]
click at [339, 204] on span "Privy offers a variety of authentication methods, including:" at bounding box center [509, 209] width 507 height 20
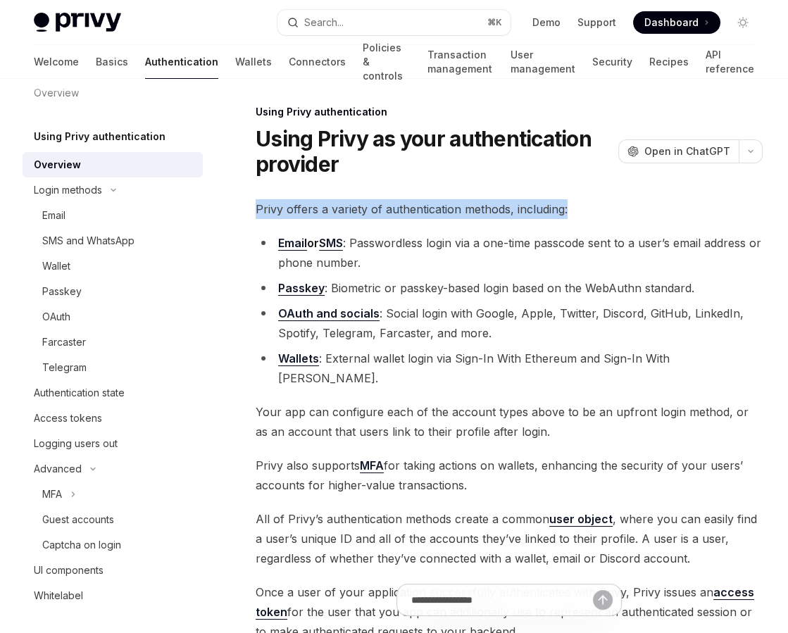
click at [339, 204] on span "Privy offers a variety of authentication methods, including:" at bounding box center [509, 209] width 507 height 20
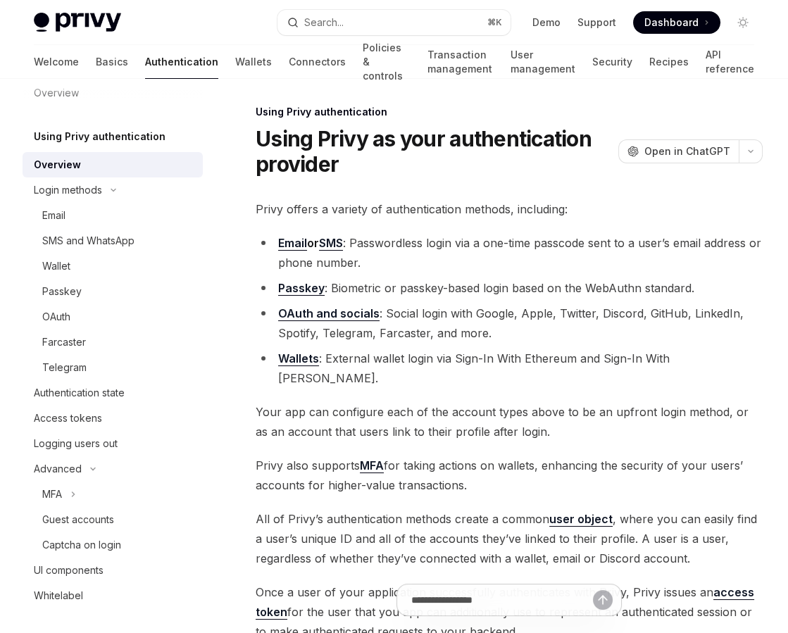
click at [397, 318] on li "OAuth and socials : Social login with Google, Apple, Twitter, Discord, GitHub, …" at bounding box center [509, 322] width 507 height 39
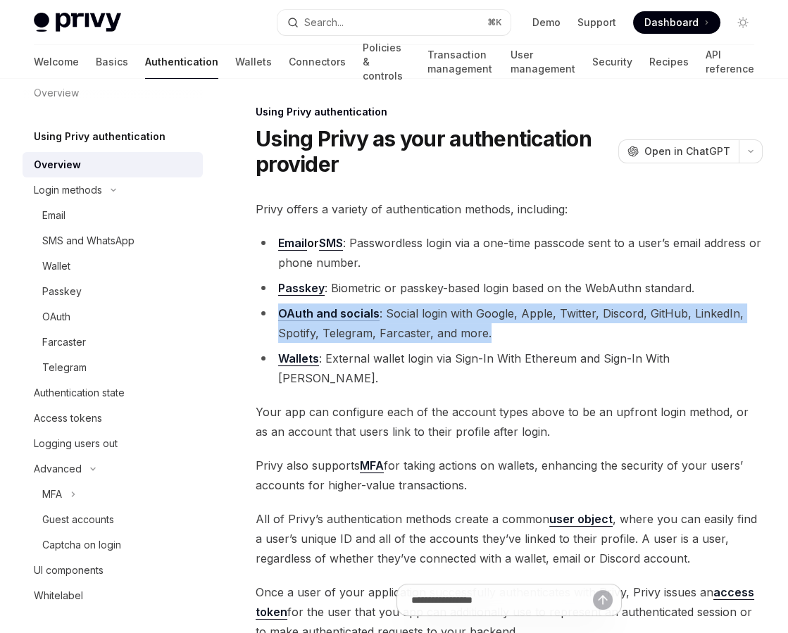
click at [397, 318] on li "OAuth and socials : Social login with Google, Apple, Twitter, Discord, GitHub, …" at bounding box center [509, 322] width 507 height 39
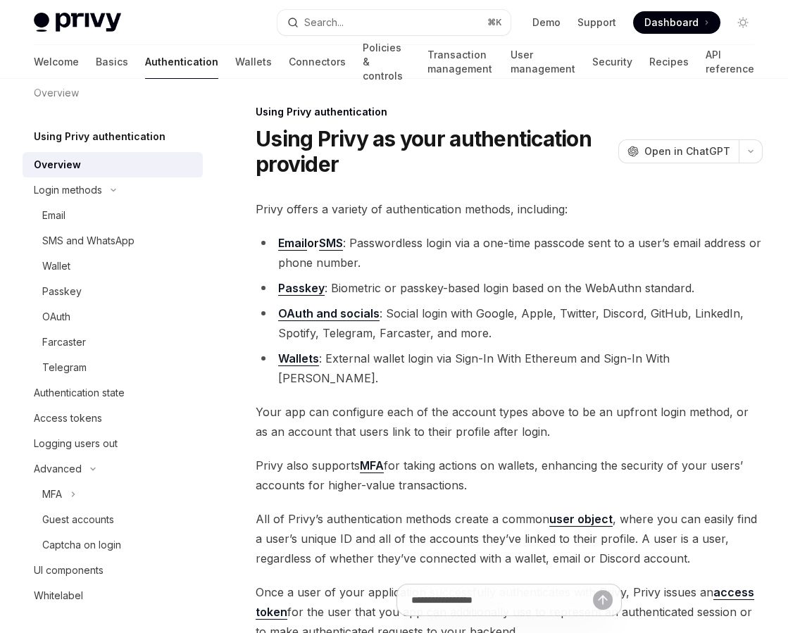
click at [418, 289] on li "Passkey : Biometric or passkey-based login based on the WebAuthn standard." at bounding box center [509, 288] width 507 height 20
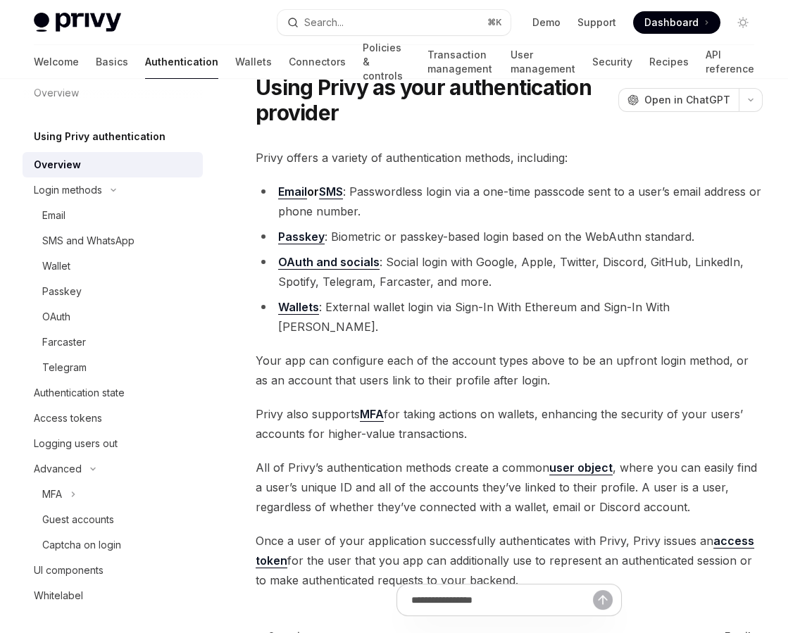
scroll to position [58, 0]
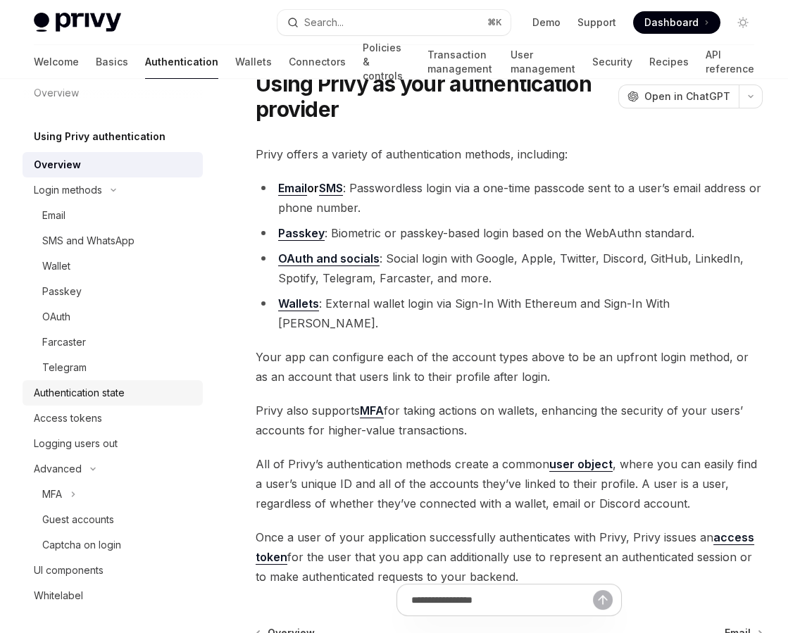
click at [85, 389] on div "Authentication state" at bounding box center [79, 392] width 91 height 17
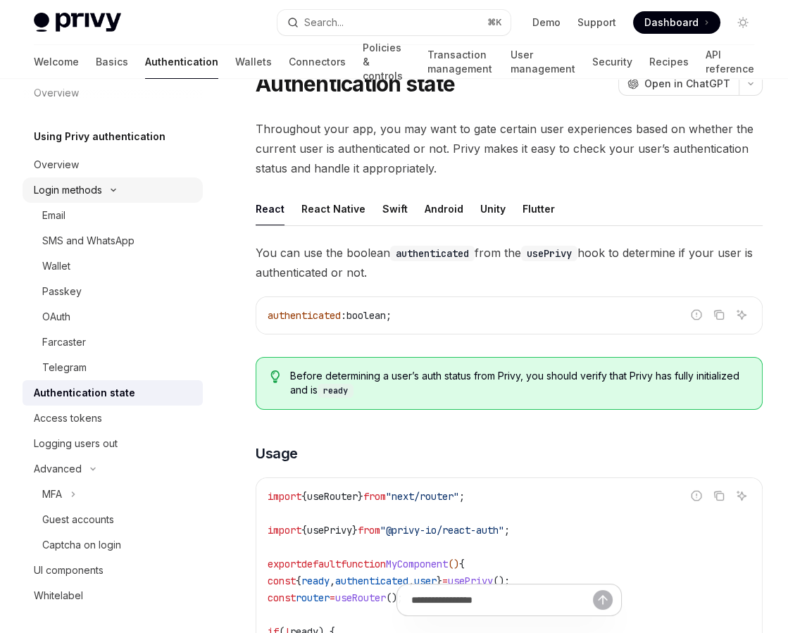
click at [89, 187] on div "Login methods" at bounding box center [68, 190] width 68 height 17
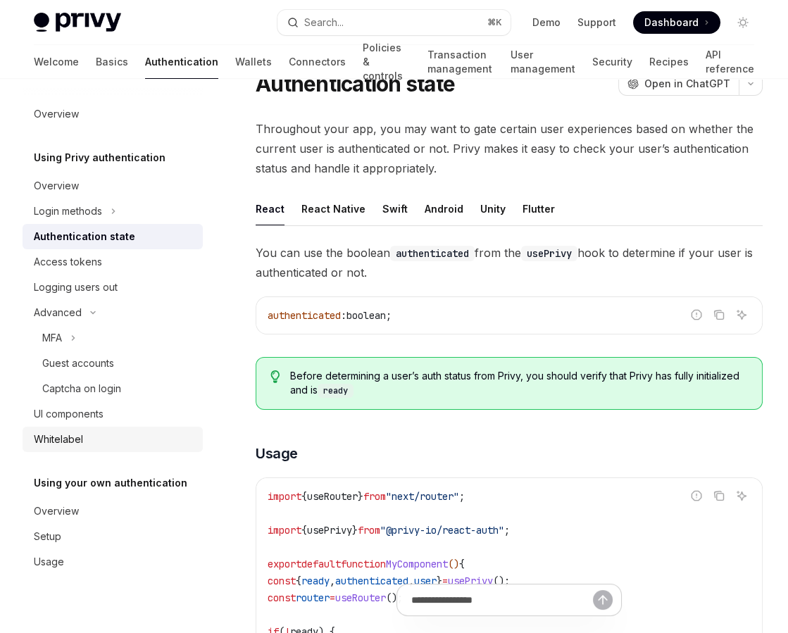
click at [72, 440] on div "Whitelabel" at bounding box center [58, 439] width 49 height 17
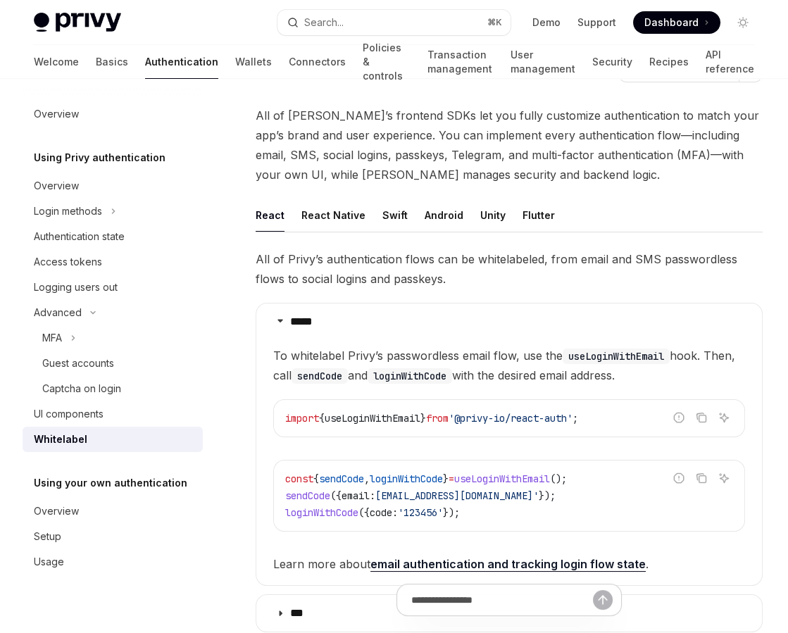
scroll to position [73, 0]
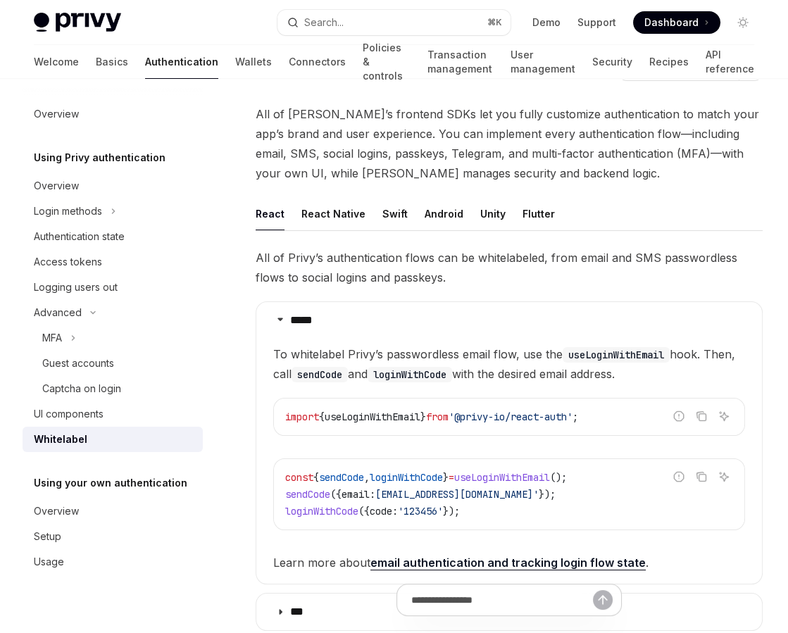
click at [393, 132] on span "All of [PERSON_NAME]’s frontend SDKs let you fully customize authentication to …" at bounding box center [509, 143] width 507 height 79
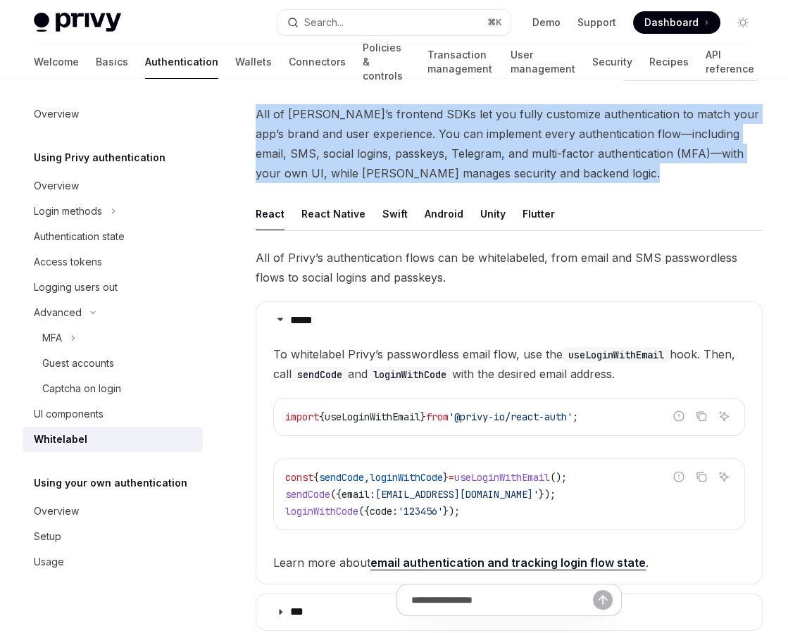
click at [393, 132] on span "All of [PERSON_NAME]’s frontend SDKs let you fully customize authentication to …" at bounding box center [509, 143] width 507 height 79
click at [475, 154] on span "All of [PERSON_NAME]’s frontend SDKs let you fully customize authentication to …" at bounding box center [509, 143] width 507 height 79
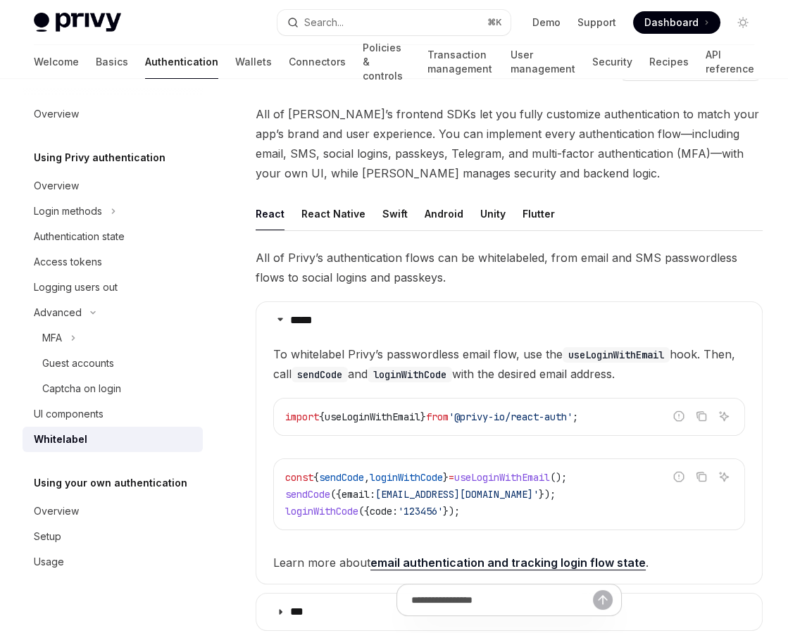
drag, startPoint x: 543, startPoint y: 167, endPoint x: 546, endPoint y: 182, distance: 15.9
click at [546, 182] on div "All of [PERSON_NAME]’s frontend SDKs let you fully customize authentication to …" at bounding box center [509, 464] width 507 height 720
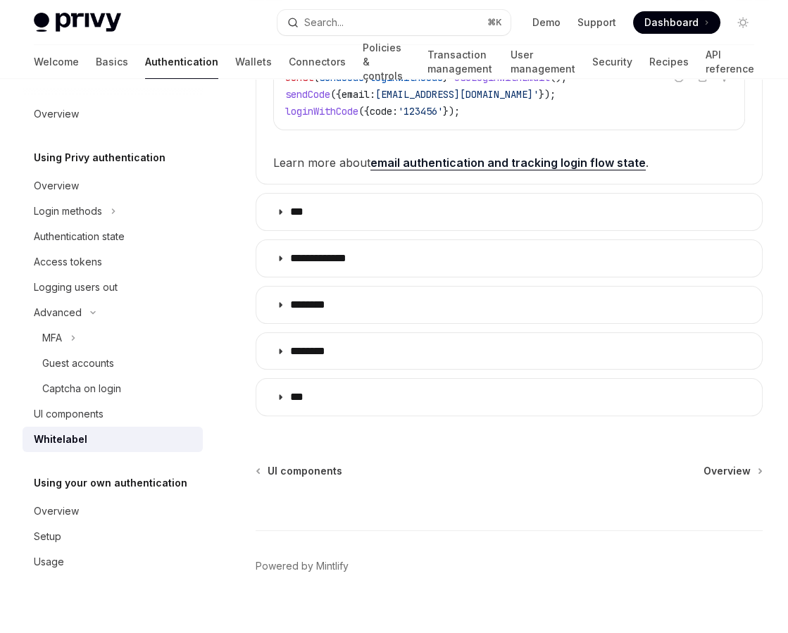
scroll to position [475, 0]
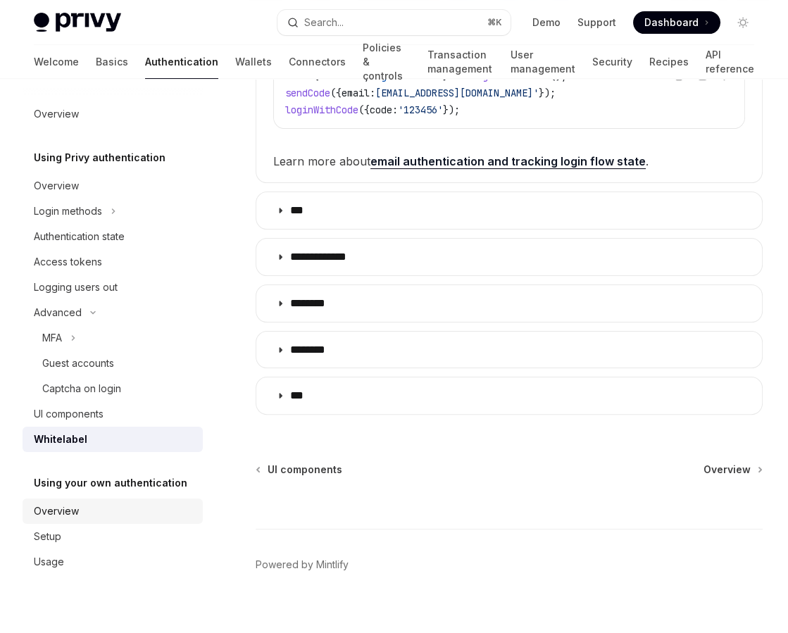
click at [81, 512] on div "Overview" at bounding box center [114, 511] width 161 height 17
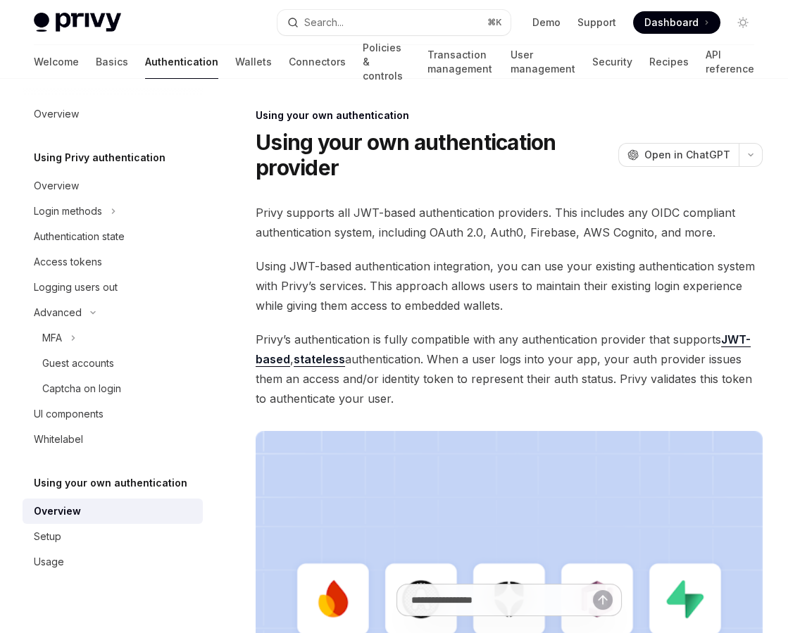
click at [381, 210] on span "Privy supports all JWT-based authentication providers. This includes any OIDC c…" at bounding box center [509, 222] width 507 height 39
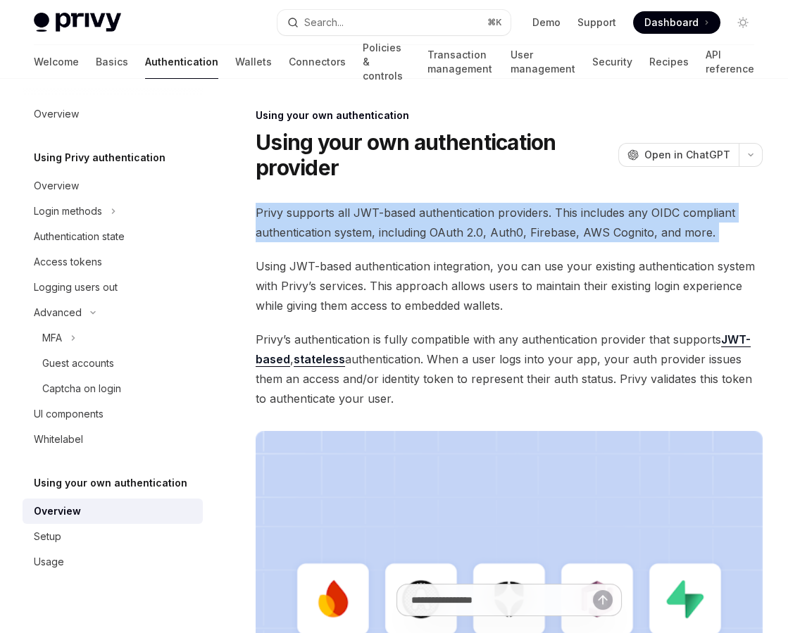
click at [381, 210] on span "Privy supports all JWT-based authentication providers. This includes any OIDC c…" at bounding box center [509, 222] width 507 height 39
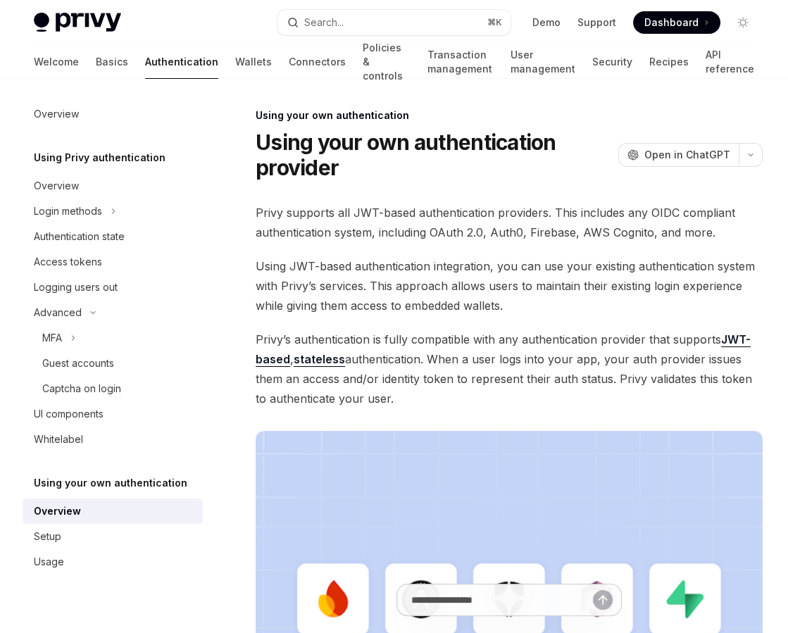
click at [379, 231] on span "Privy supports all JWT-based authentication providers. This includes any OIDC c…" at bounding box center [509, 222] width 507 height 39
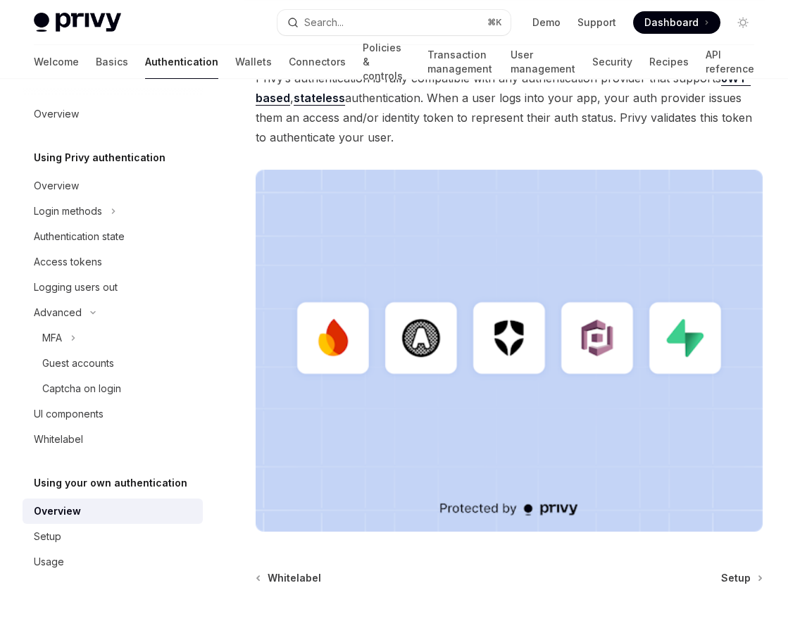
scroll to position [386, 0]
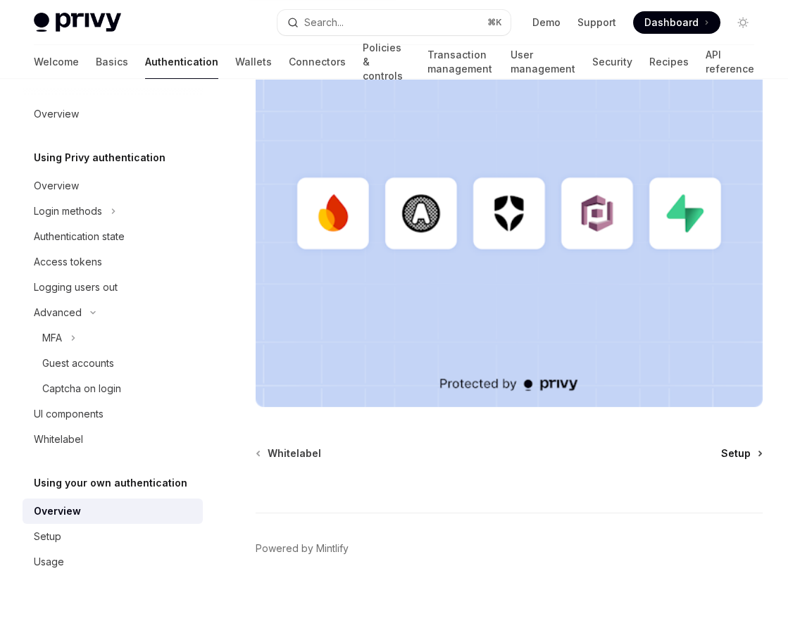
click at [753, 454] on link "Setup" at bounding box center [741, 453] width 40 height 14
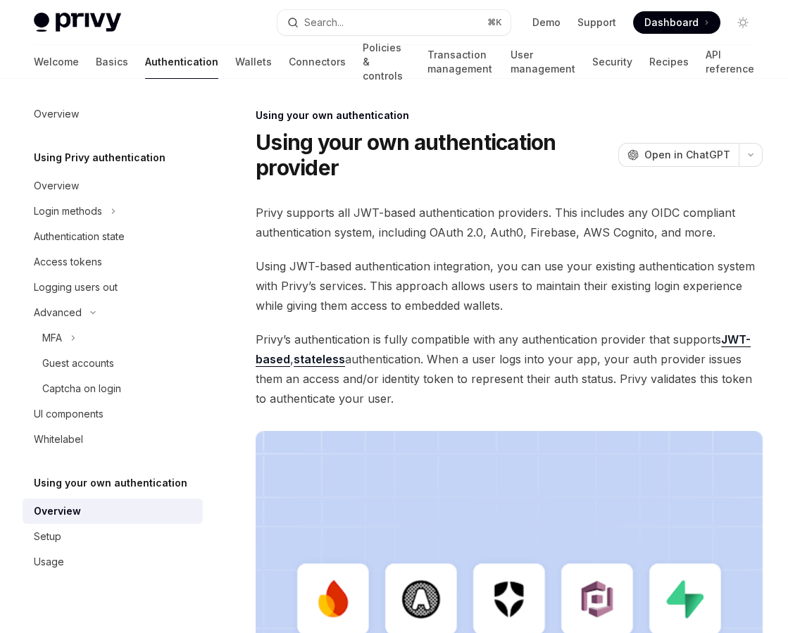
type textarea "*"
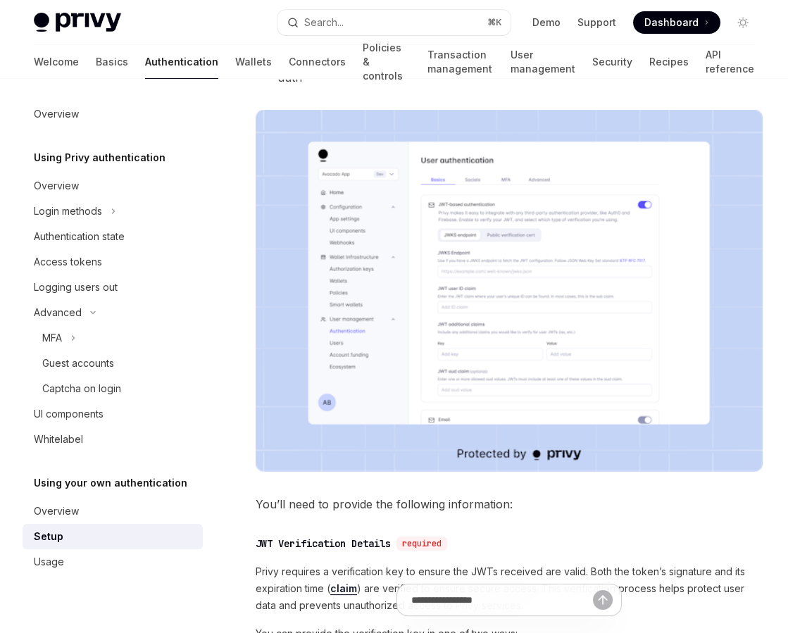
scroll to position [575, 0]
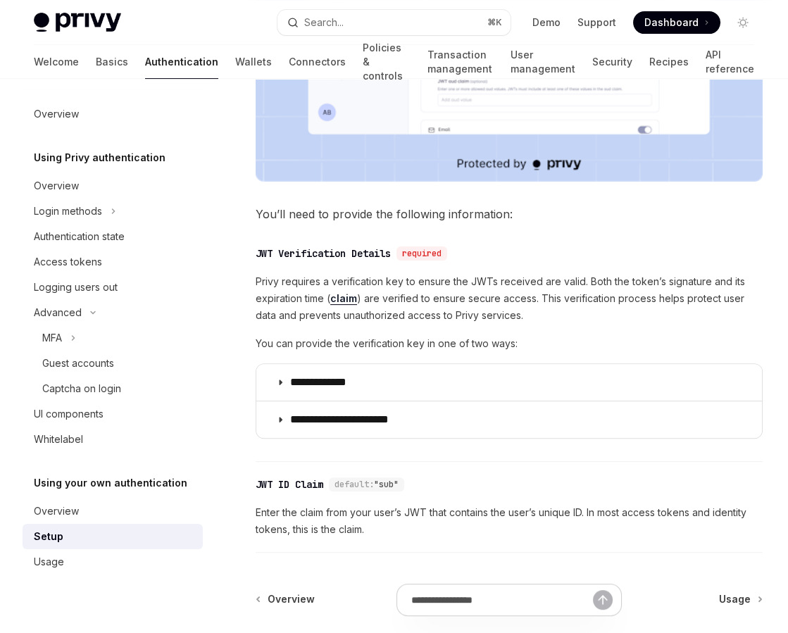
click at [325, 478] on div "​ JWT ID Claim default: "sub" Enter the claim from your user’s JWT that contain…" at bounding box center [509, 511] width 507 height 84
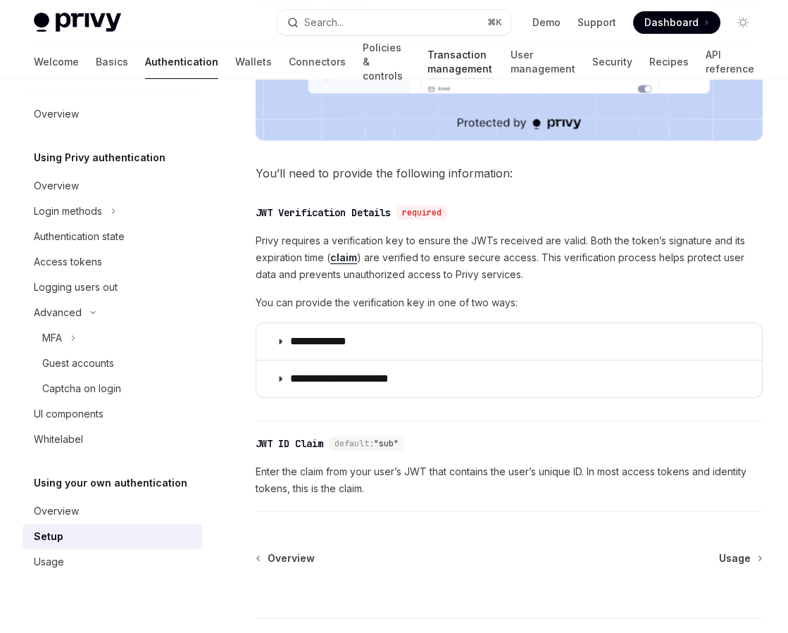
scroll to position [653, 0]
